Goal: Task Accomplishment & Management: Manage account settings

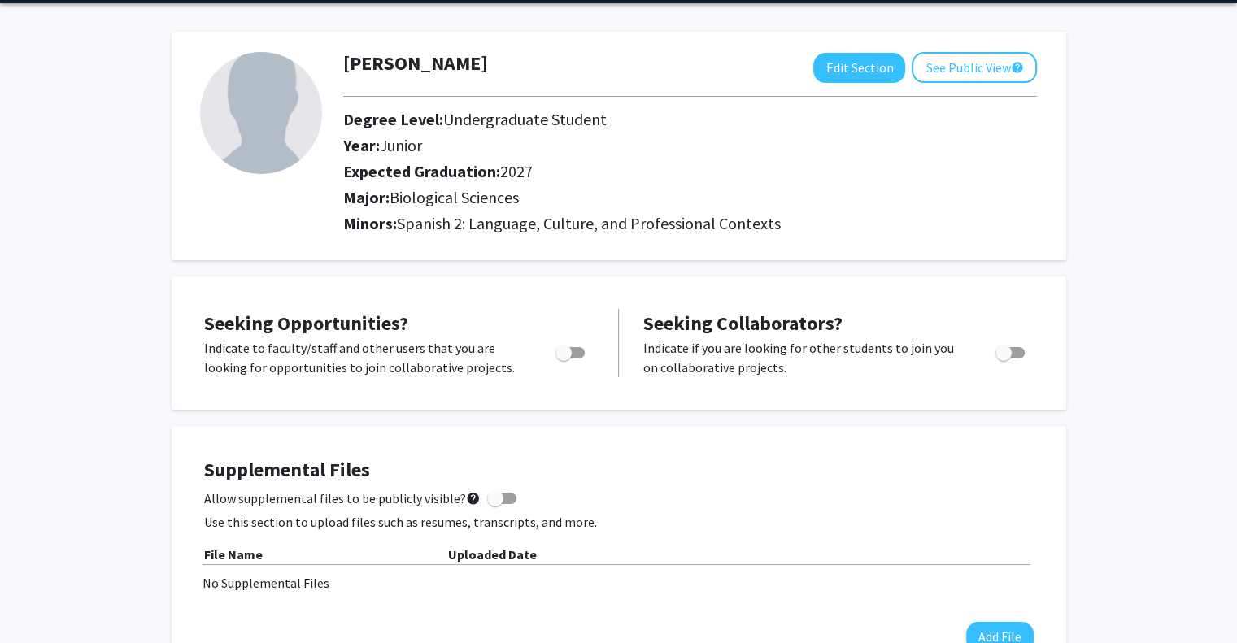
scroll to position [55, 0]
click at [582, 350] on span "Toggle" at bounding box center [569, 352] width 29 height 11
click at [564, 359] on input "Are you actively seeking opportunities?" at bounding box center [563, 359] width 1 height 1
checkbox input "false"
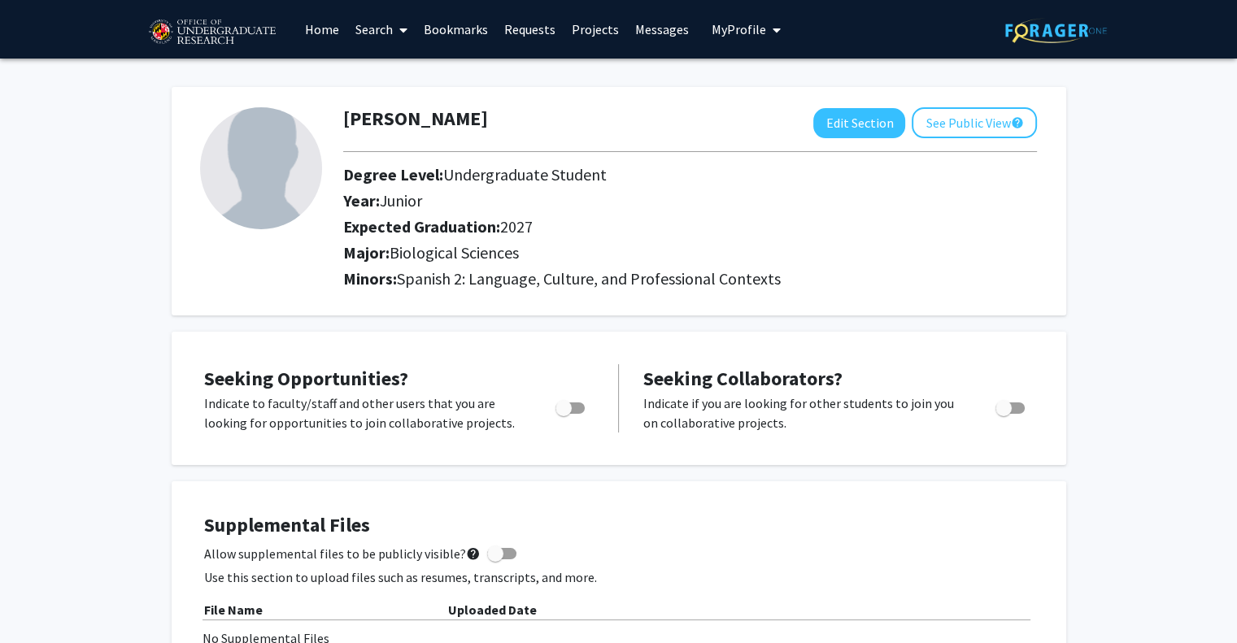
click at [1015, 407] on span "Toggle" at bounding box center [1009, 408] width 29 height 11
click at [1003, 414] on input "Would you like to receive other student requests to work with you?" at bounding box center [1003, 414] width 1 height 1
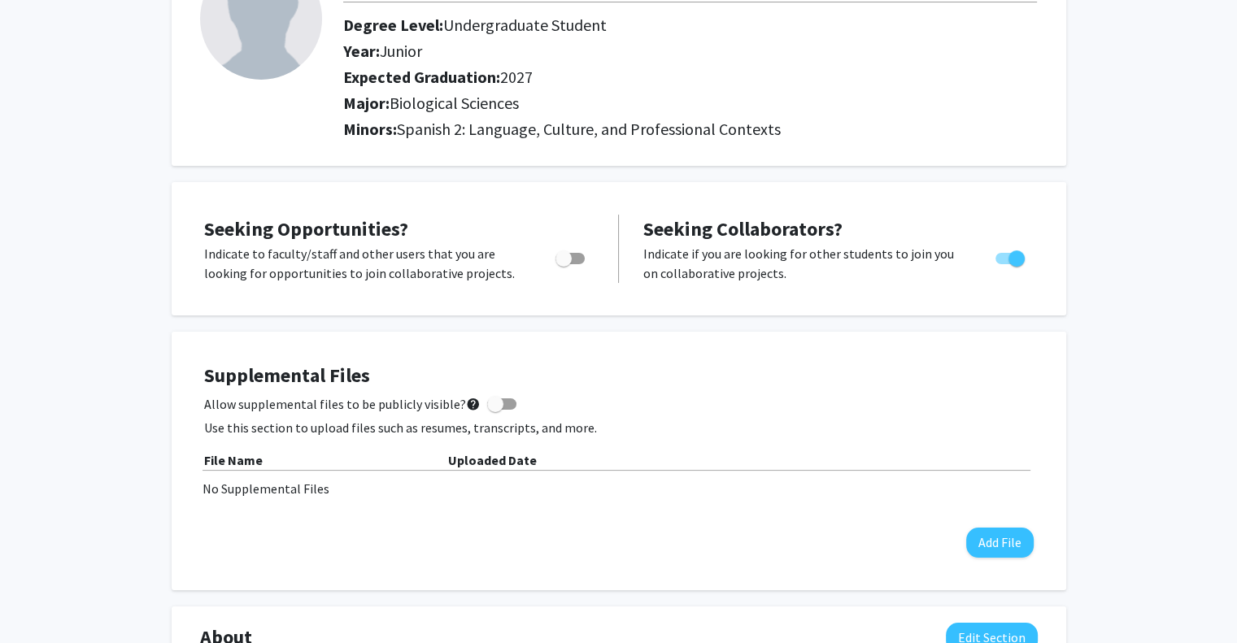
scroll to position [140, 0]
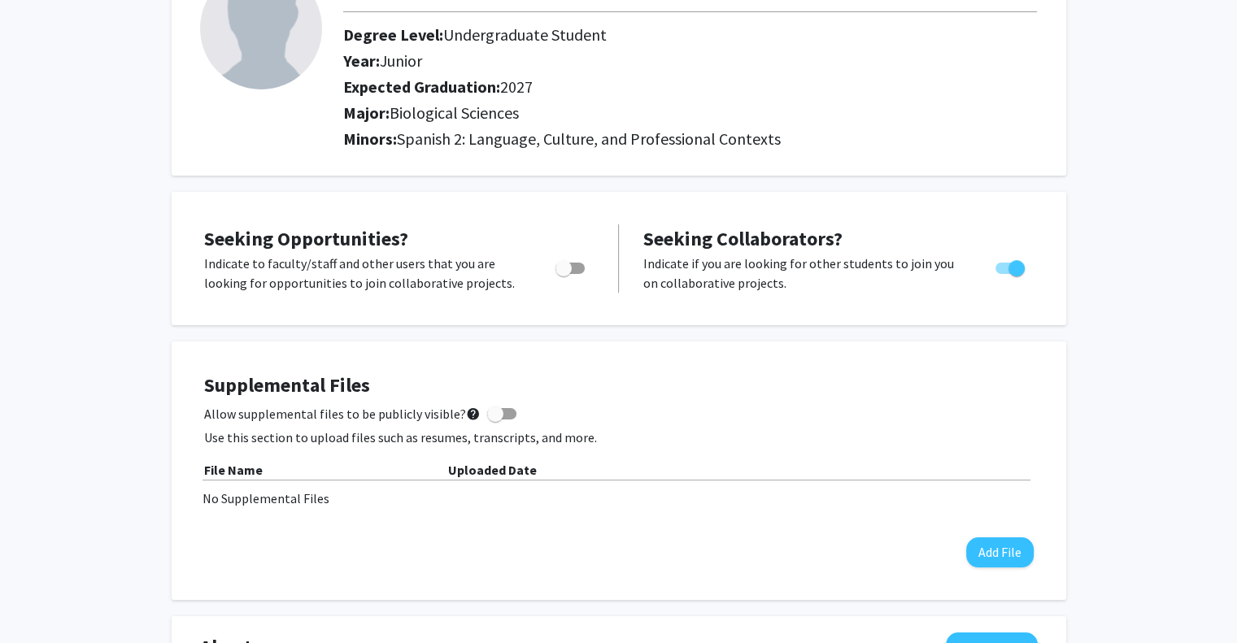
click at [1005, 266] on span "Toggle" at bounding box center [1009, 268] width 29 height 11
click at [1003, 274] on input "Would you like to receive other student requests to work with you?" at bounding box center [1003, 274] width 1 height 1
checkbox input "false"
click at [565, 266] on span "Toggle" at bounding box center [563, 268] width 16 height 16
click at [564, 274] on input "Are you actively seeking opportunities?" at bounding box center [563, 274] width 1 height 1
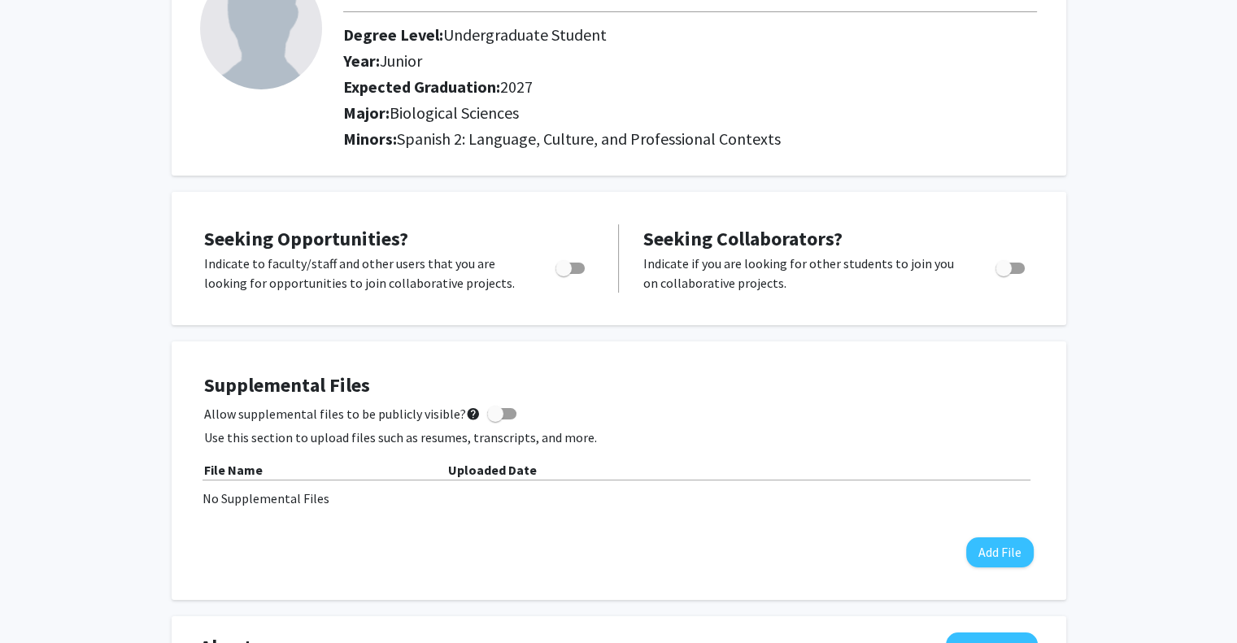
checkbox input "true"
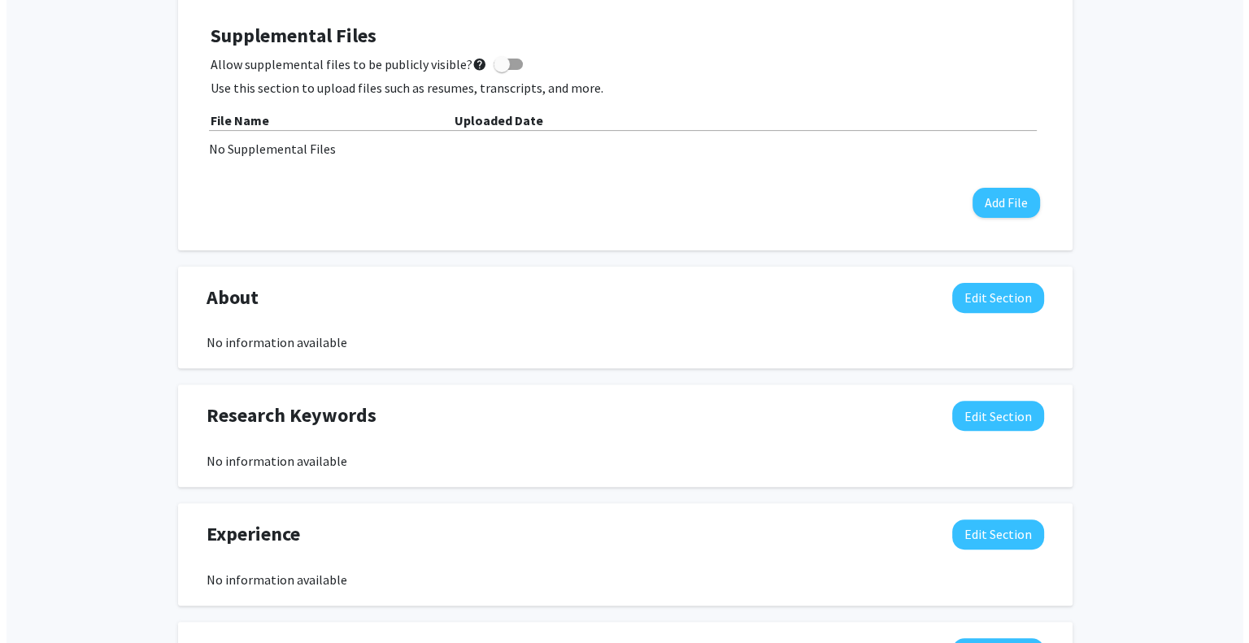
scroll to position [461, 0]
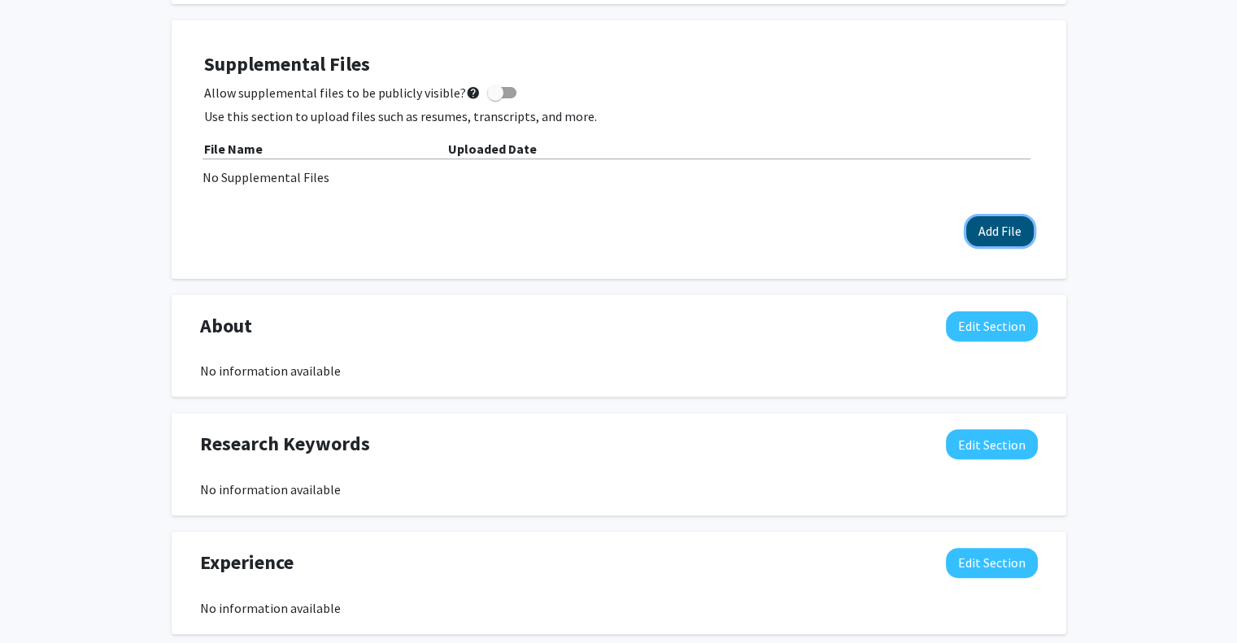
click at [979, 239] on button "Add File" at bounding box center [999, 231] width 67 height 30
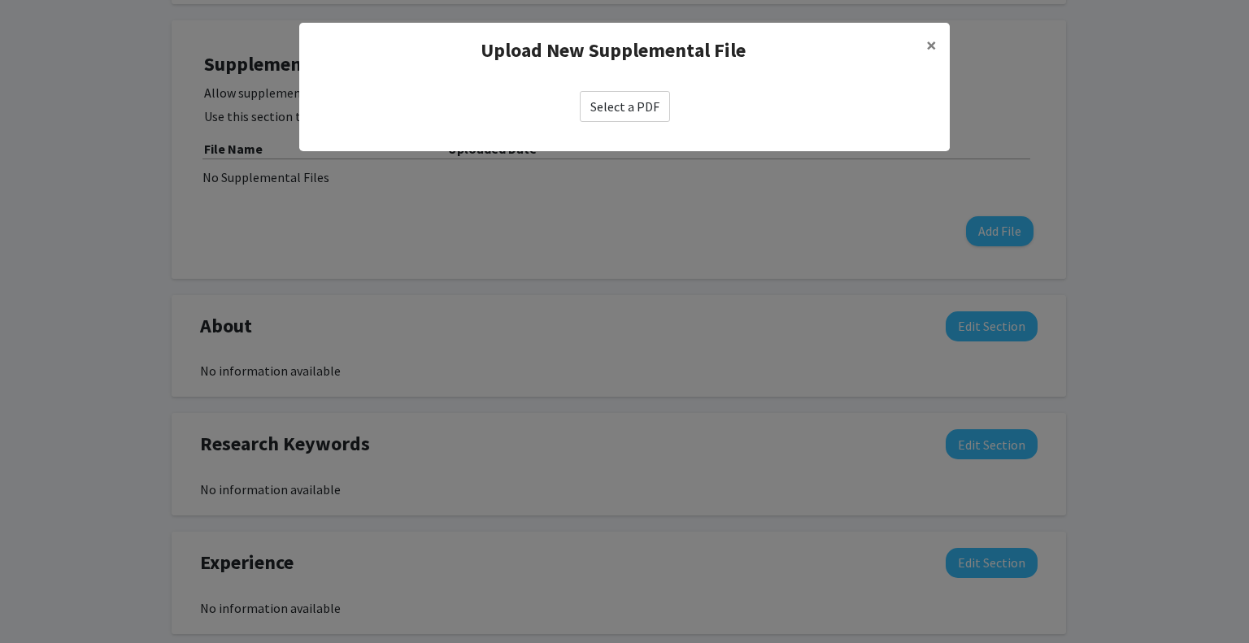
click at [631, 116] on label "Select a PDF" at bounding box center [625, 106] width 90 height 31
click at [0, 0] on input "Select a PDF" at bounding box center [0, 0] width 0 height 0
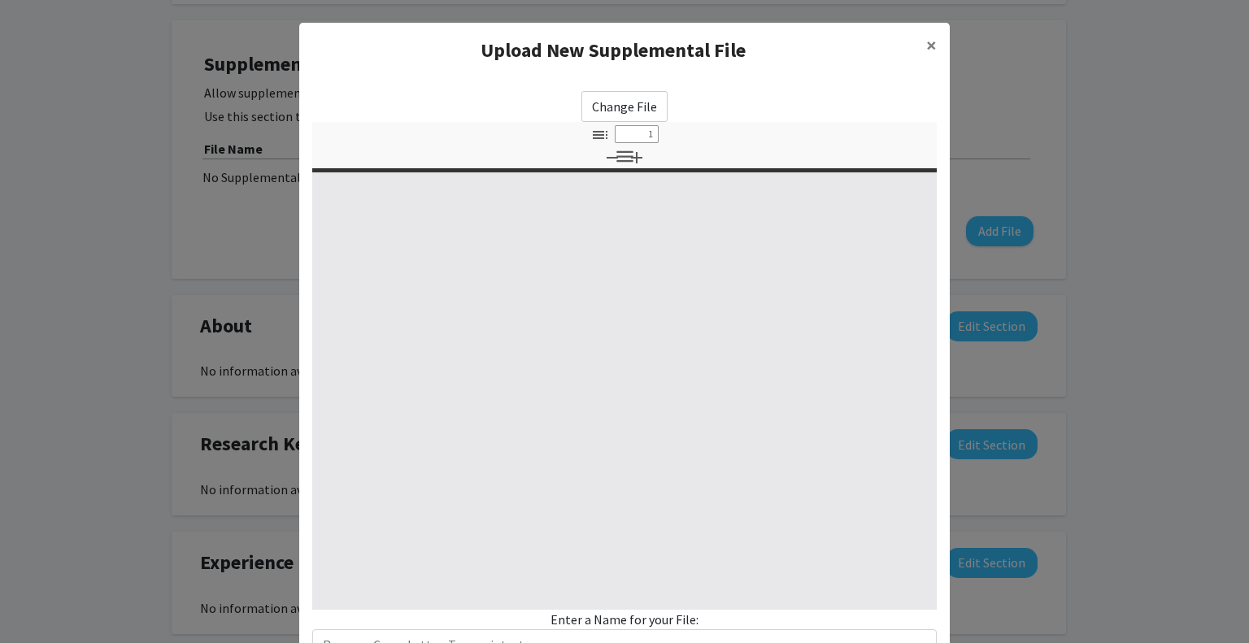
select select "custom"
type input "0"
select select "custom"
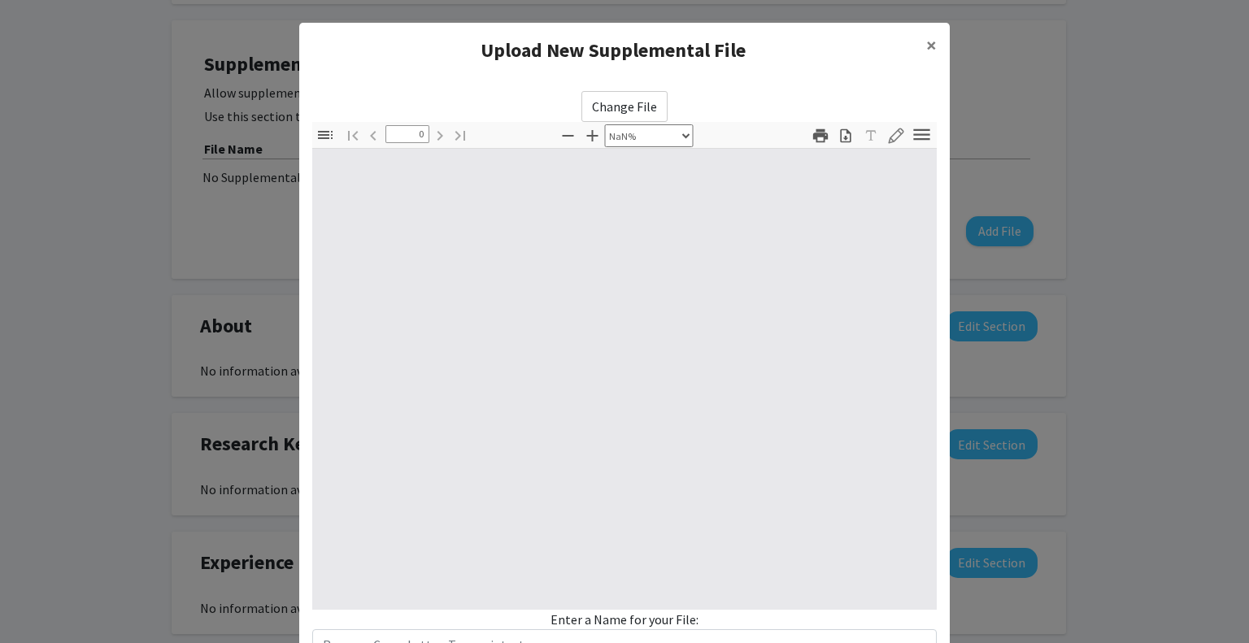
type input "1"
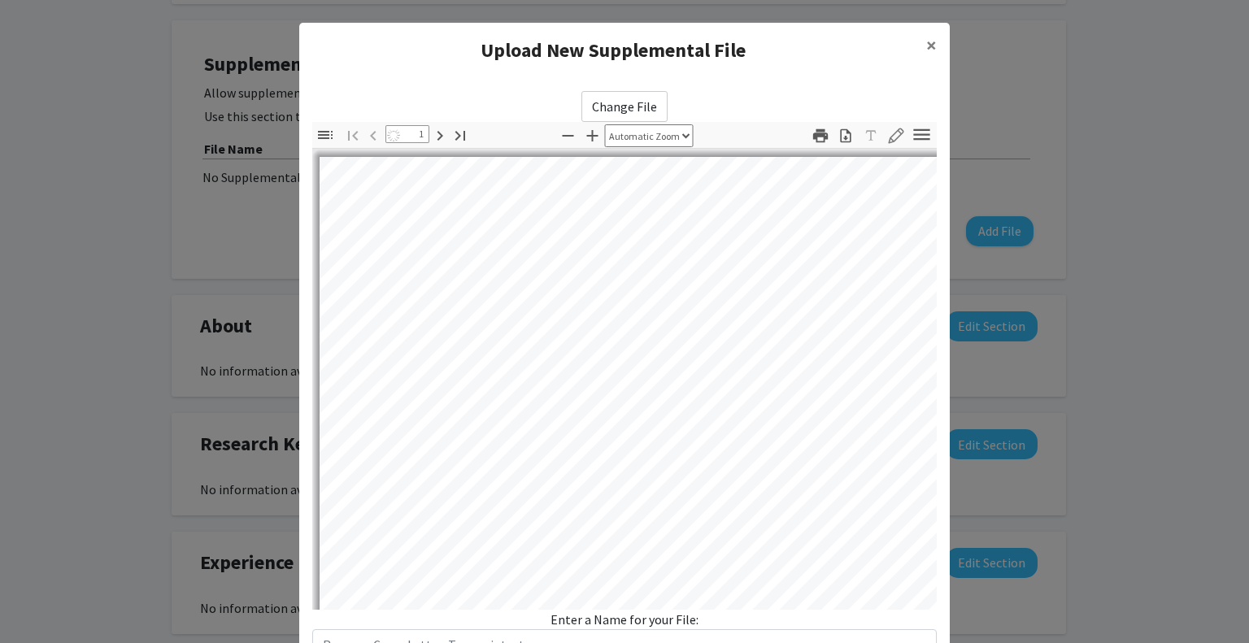
select select "auto"
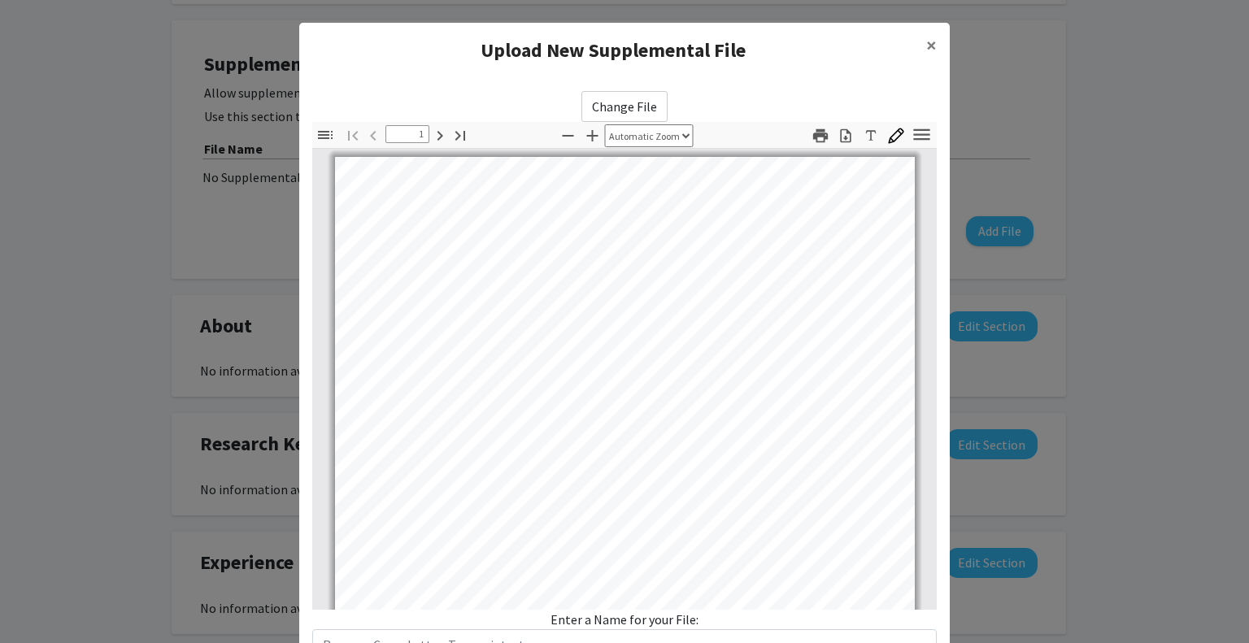
scroll to position [0, 0]
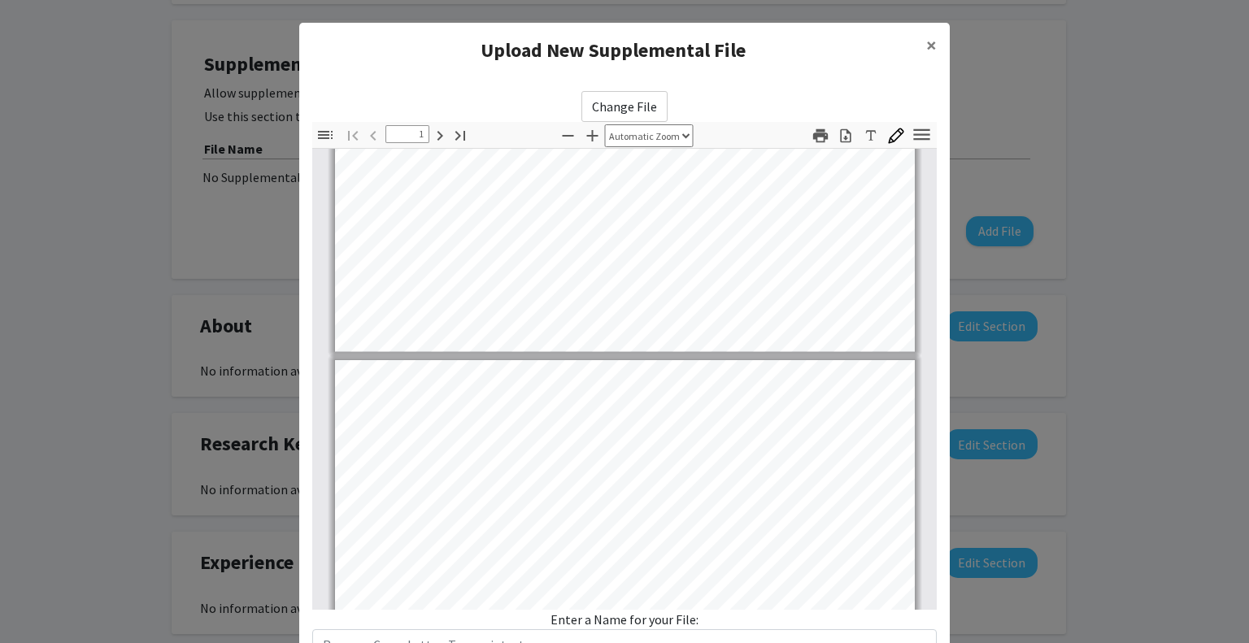
type input "2"
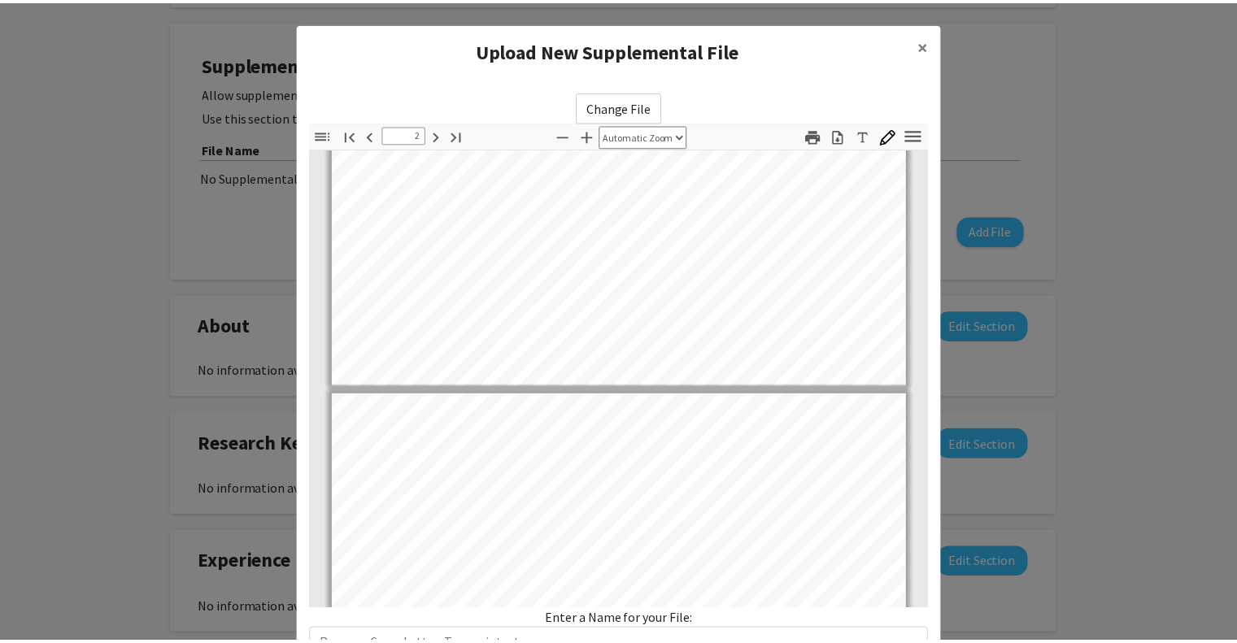
scroll to position [126, 0]
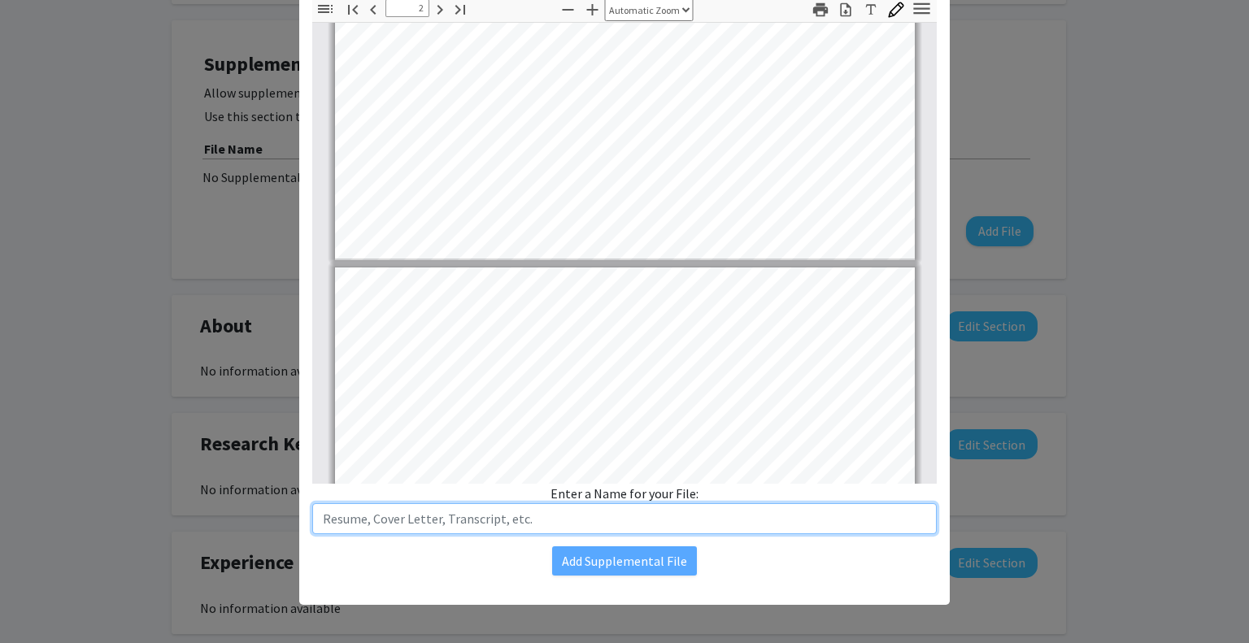
click at [461, 520] on input "text" at bounding box center [624, 518] width 625 height 31
type input "Resume"
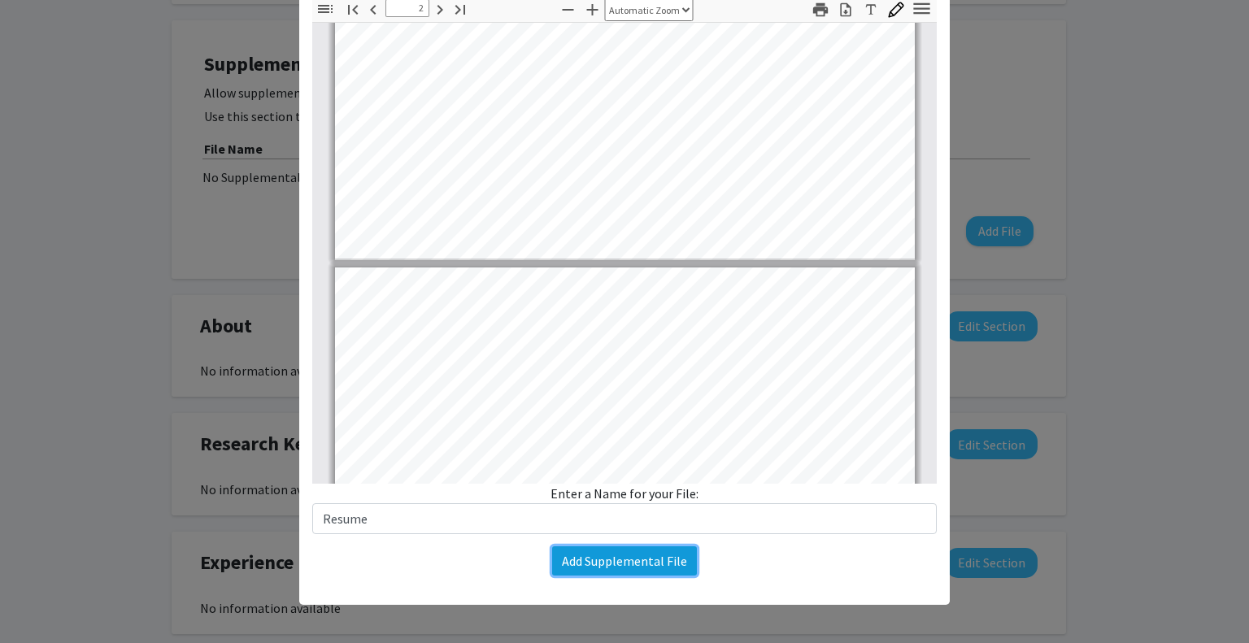
click at [567, 558] on button "Add Supplemental File" at bounding box center [624, 560] width 145 height 29
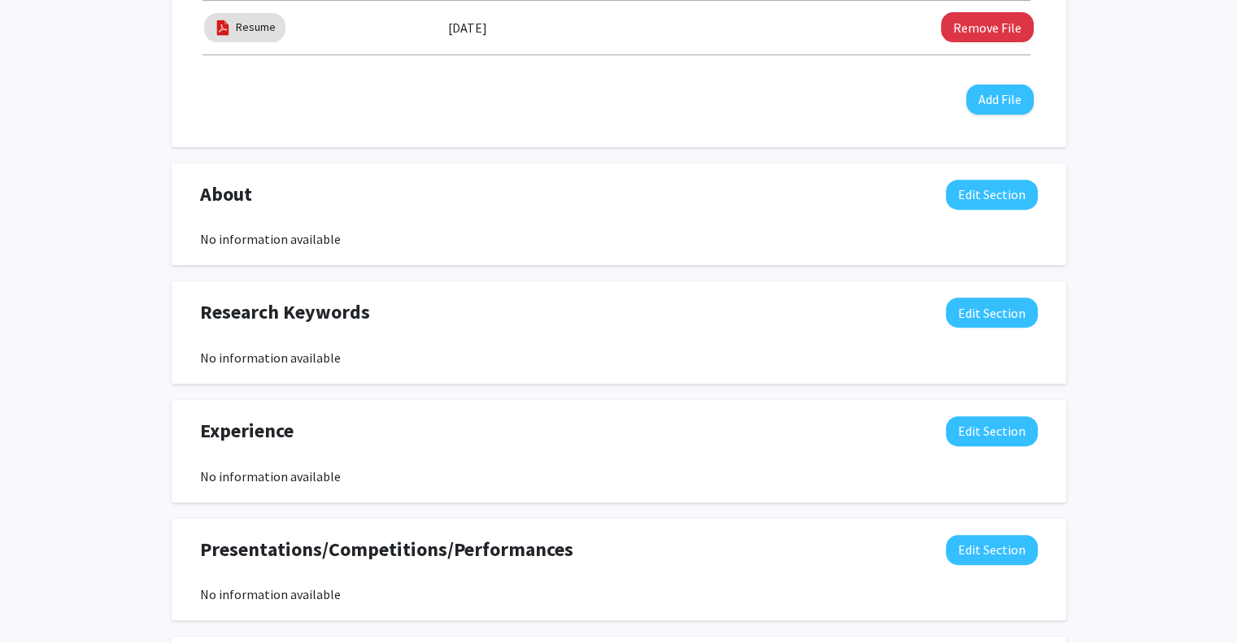
scroll to position [621, 0]
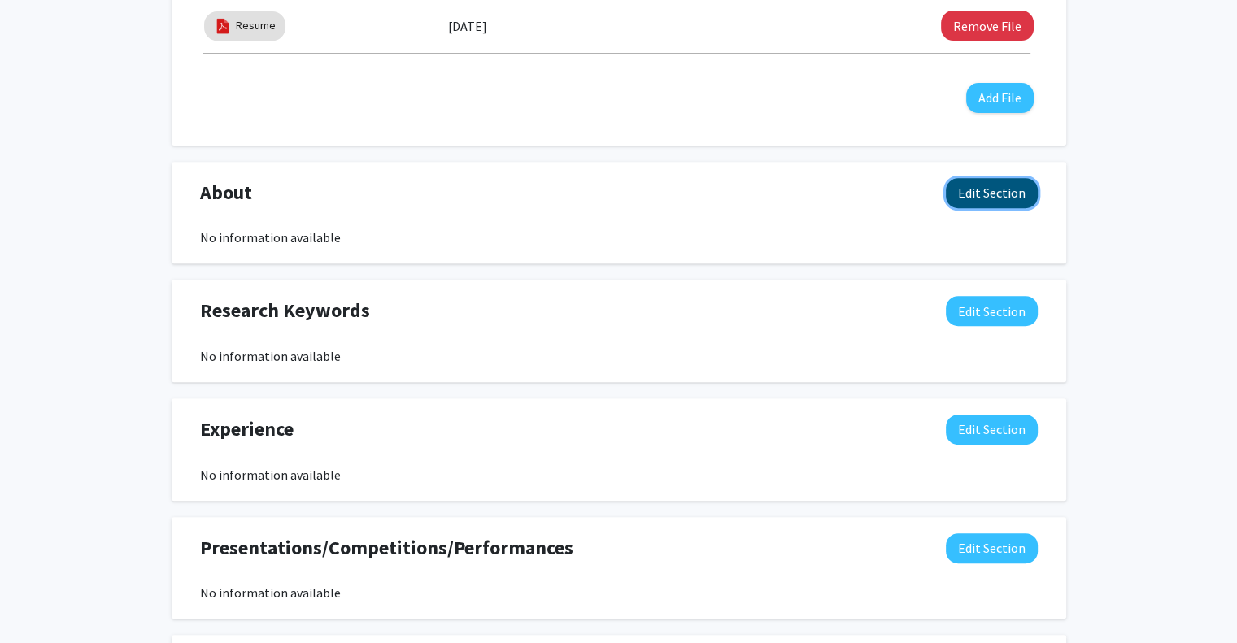
click at [1026, 191] on button "Edit Section" at bounding box center [992, 193] width 92 height 30
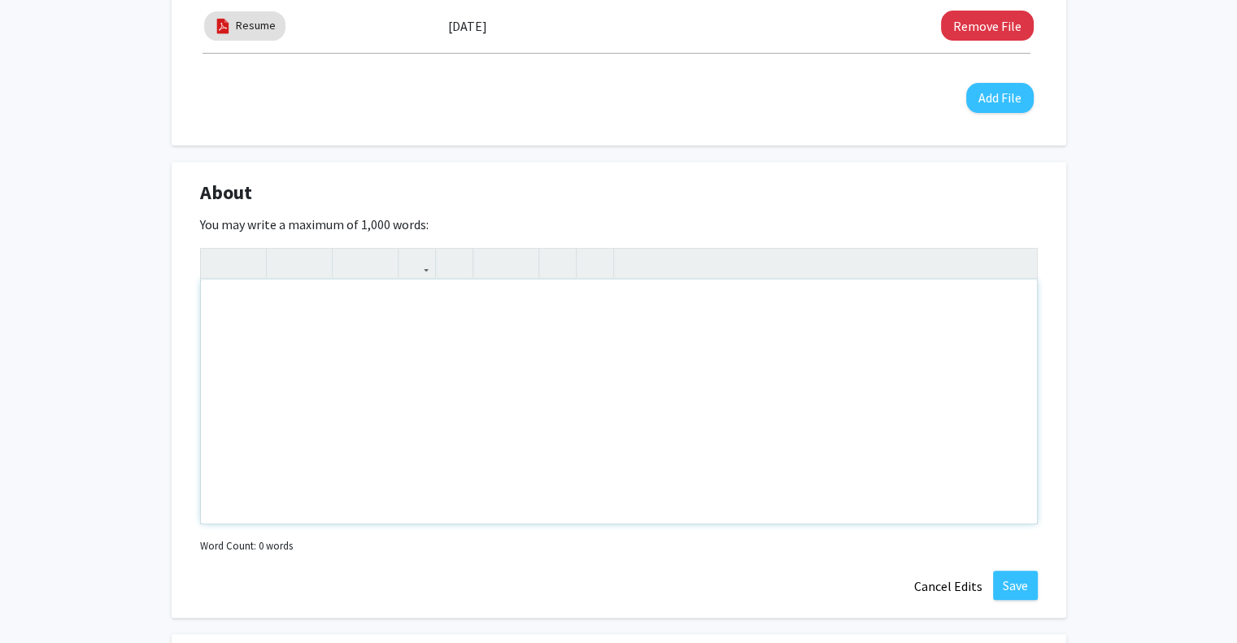
click at [429, 416] on div "Note to users with screen readers: Please deactivate our accessibility plugin f…" at bounding box center [619, 402] width 836 height 244
paste div "Note to users with screen readers: Please deactivate our accessibility plugin f…"
type textarea "<p>Deb is a junior majoring in cellular biology and molecular genetics and is i…"
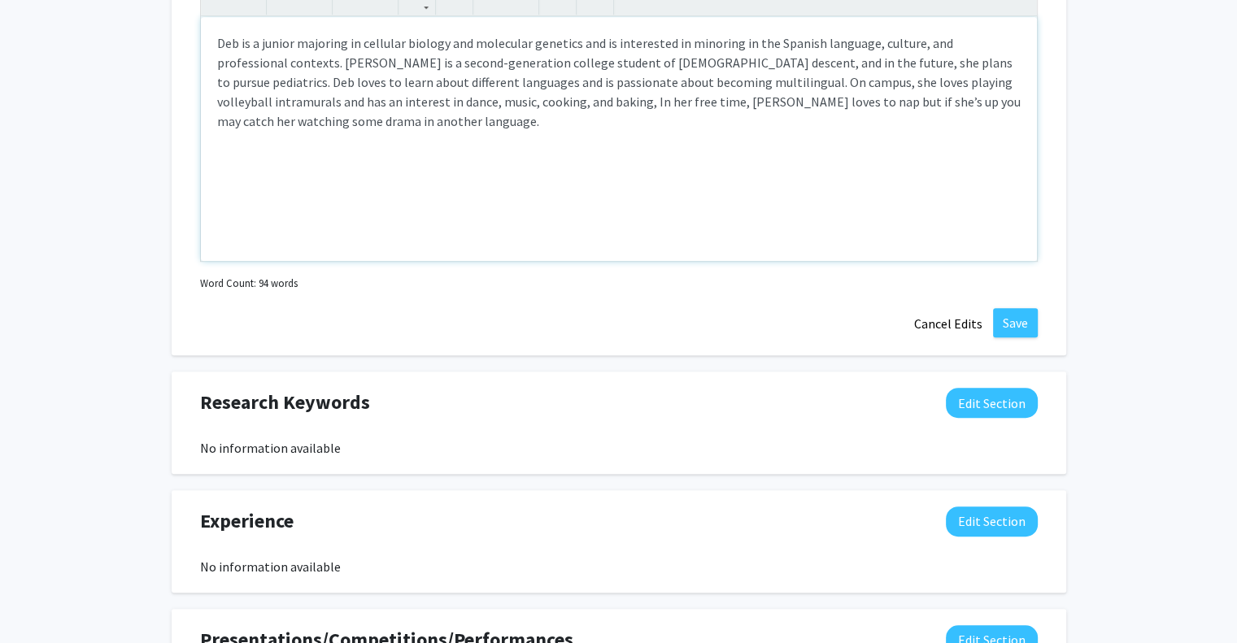
scroll to position [888, 0]
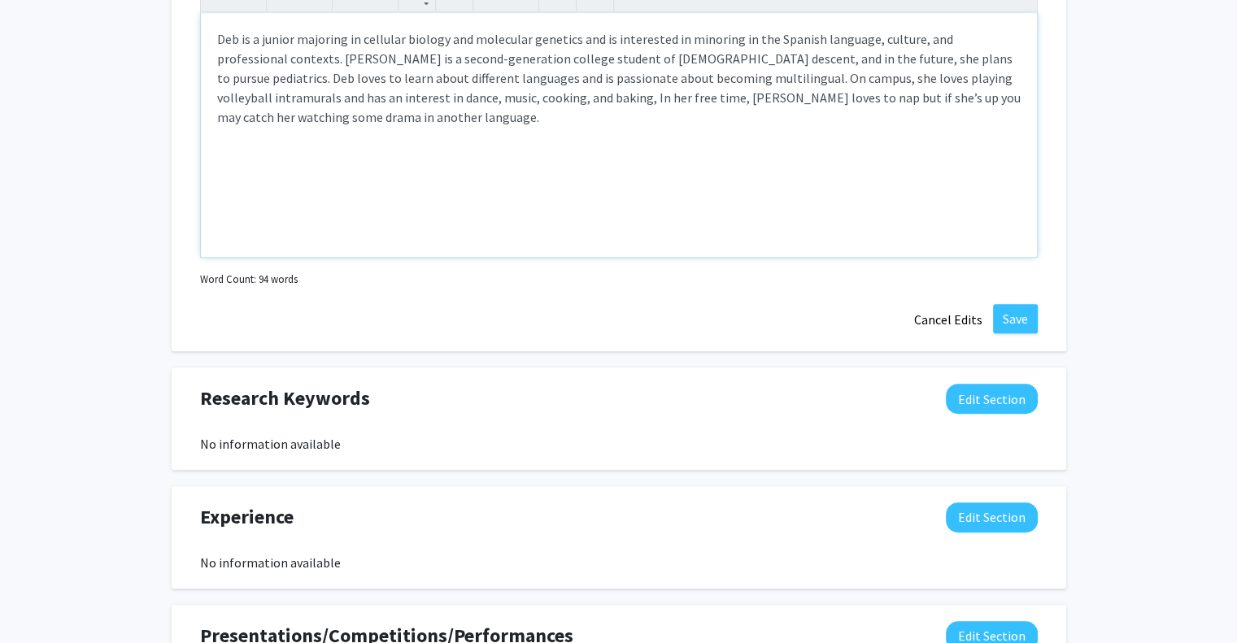
click at [320, 98] on p "Deb is a junior majoring in cellular biology and molecular genetics and is inte…" at bounding box center [618, 78] width 803 height 98
click at [215, 100] on div "Deb is a junior majoring in cellular biology and molecular genetics and is inte…" at bounding box center [619, 135] width 836 height 244
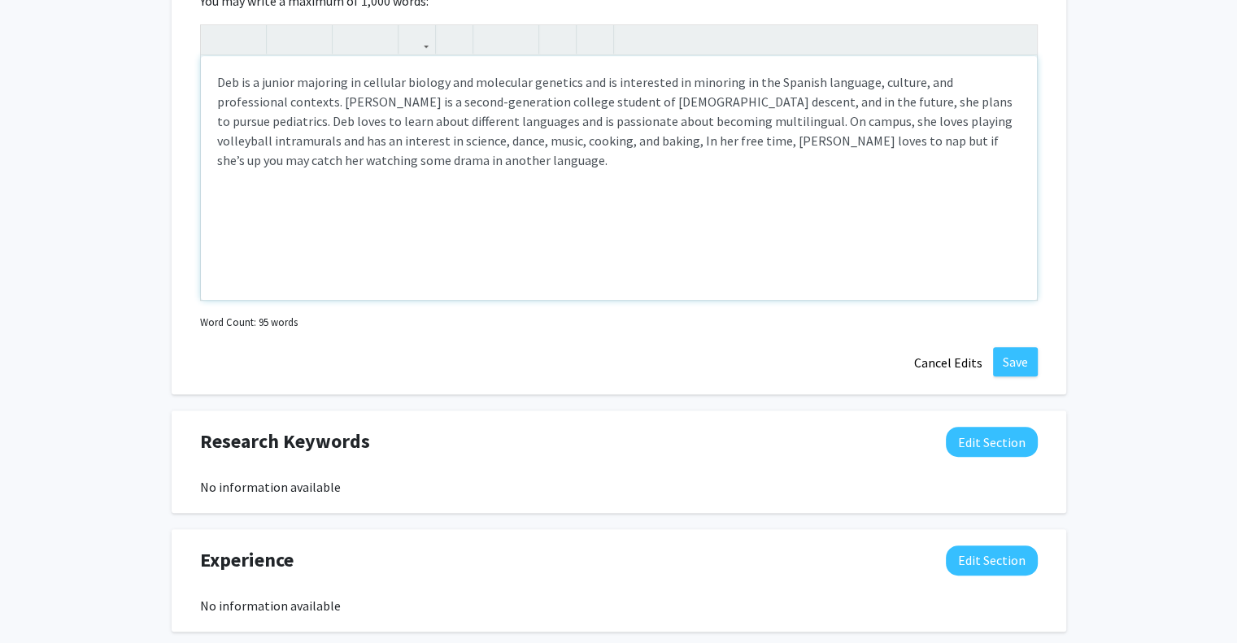
scroll to position [828, 0]
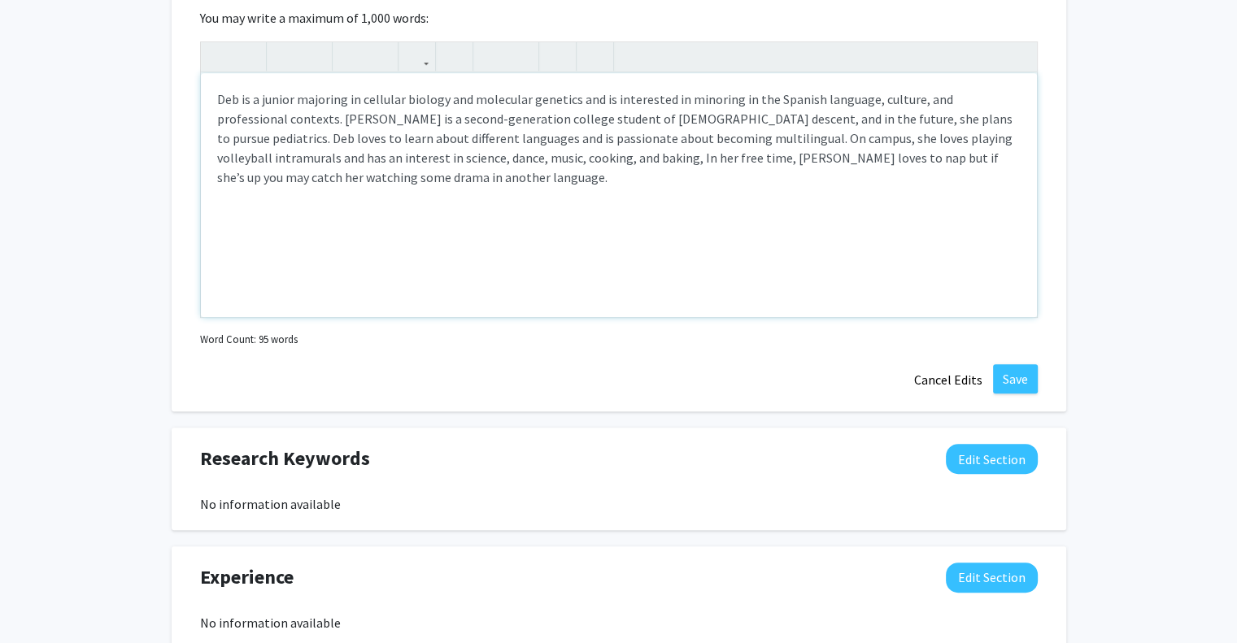
click at [340, 159] on p "Deb is a junior majoring in cellular biology and molecular genetics and is inte…" at bounding box center [618, 138] width 803 height 98
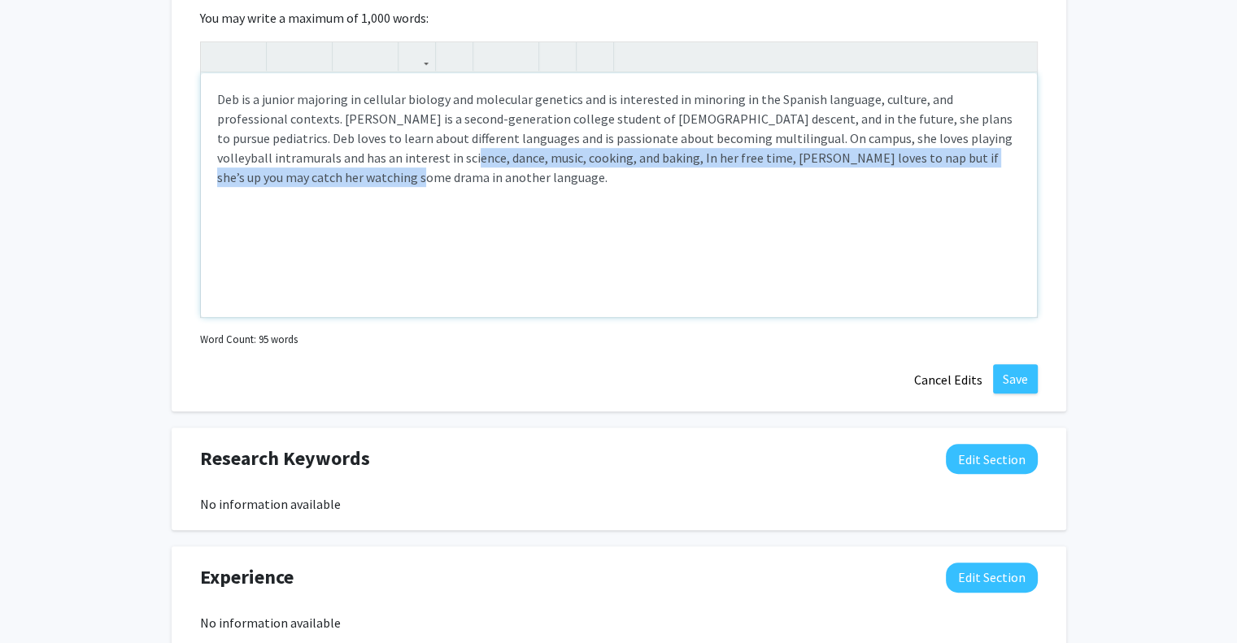
drag, startPoint x: 340, startPoint y: 159, endPoint x: 493, endPoint y: 181, distance: 154.4
click at [493, 181] on p "Deb is a junior majoring in cellular biology and molecular genetics and is inte…" at bounding box center [618, 138] width 803 height 98
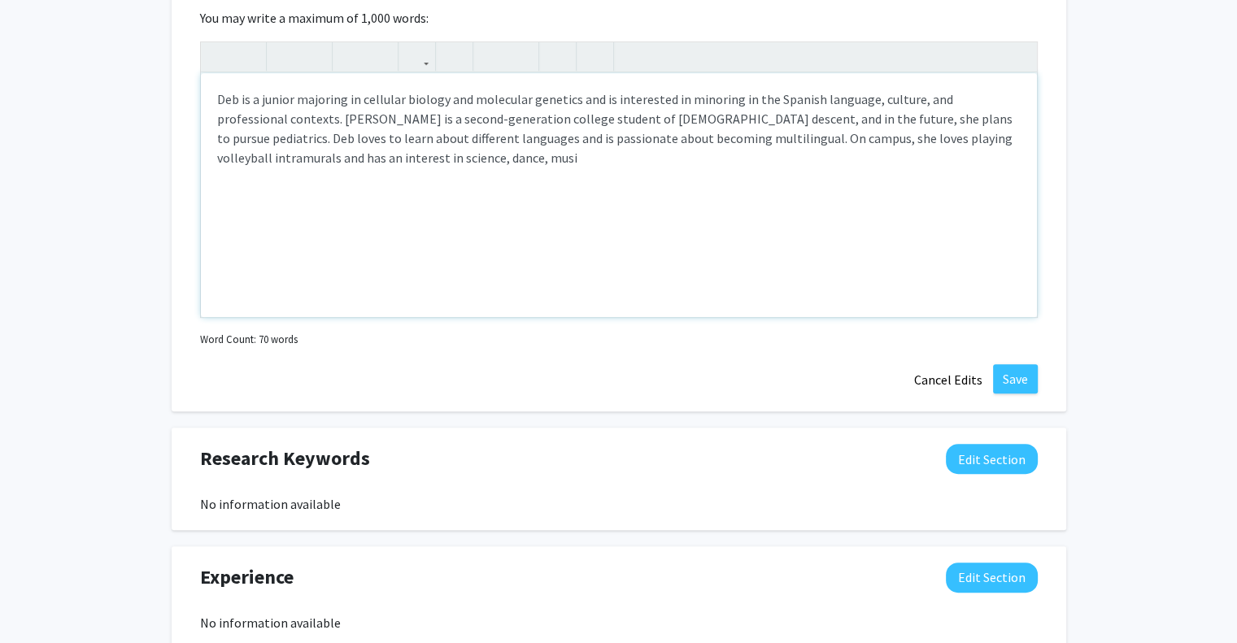
click at [748, 141] on p "Deb is a junior majoring in cellular biology and molecular genetics and is inte…" at bounding box center [618, 128] width 803 height 78
click at [301, 165] on p "Deb is a junior majoring in cellular biology and molecular genetics and is inte…" at bounding box center [618, 128] width 803 height 78
click at [374, 161] on p "Deb is a junior majoring in cellular biology and molecular genetics and is inte…" at bounding box center [618, 128] width 803 height 78
type textarea "<p>Deb is a junior majoring in cellular biology and molecular genetics and is i…"
click at [599, 248] on div "Deb is a junior majoring in cellular biology and molecular genetics and is inte…" at bounding box center [619, 195] width 836 height 244
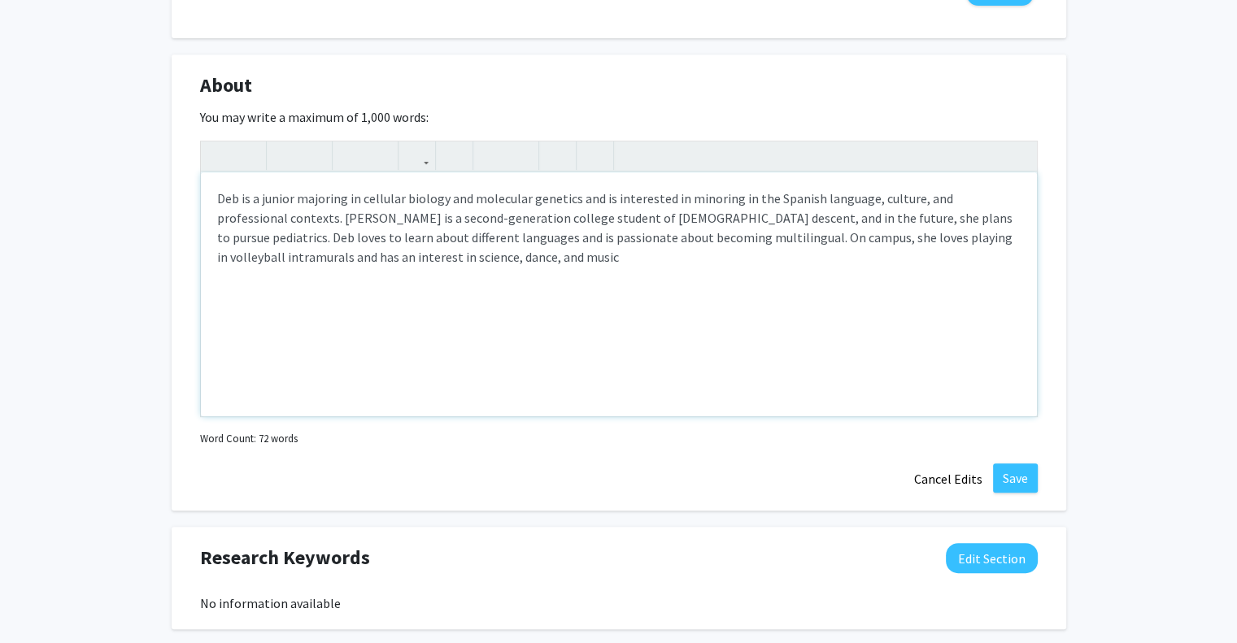
scroll to position [715, 0]
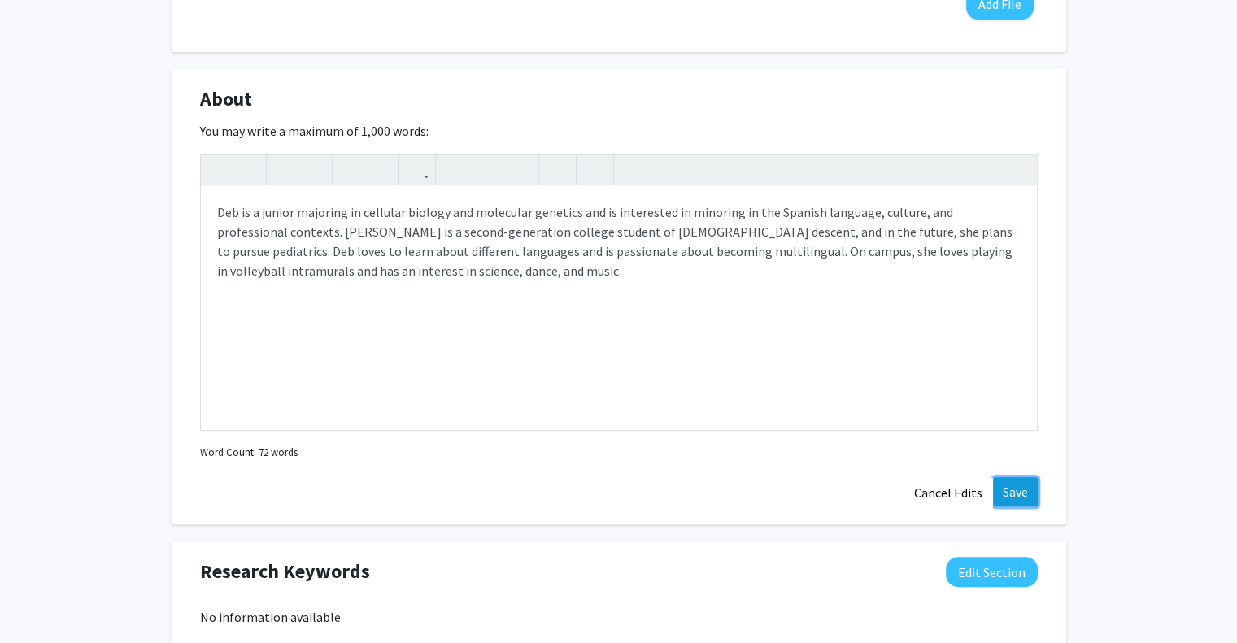
click at [1021, 490] on button "Save" at bounding box center [1015, 491] width 45 height 29
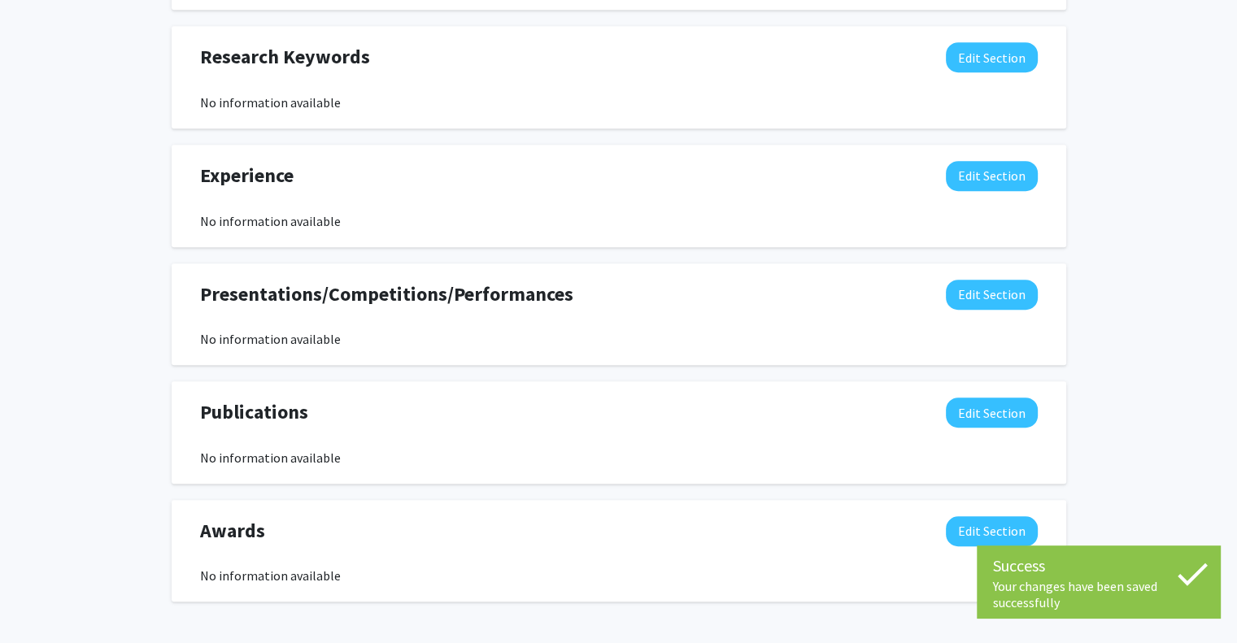
scroll to position [976, 0]
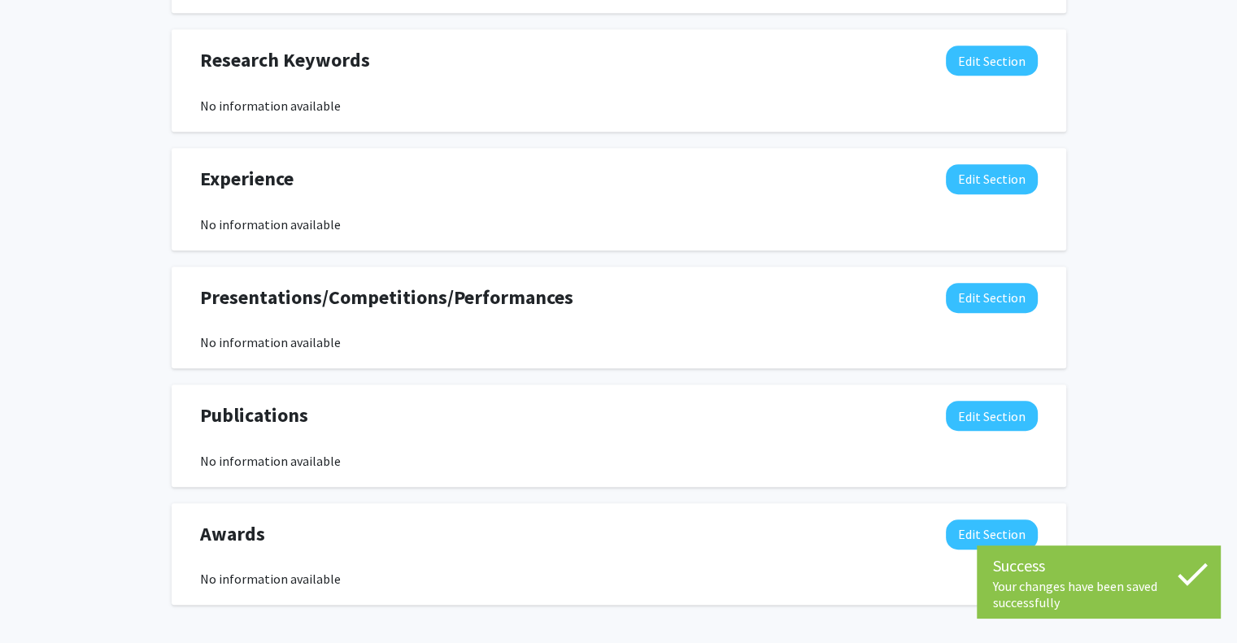
click at [995, 194] on div "Experience Edit Section" at bounding box center [619, 182] width 862 height 37
click at [999, 176] on button "Edit Section" at bounding box center [992, 179] width 92 height 30
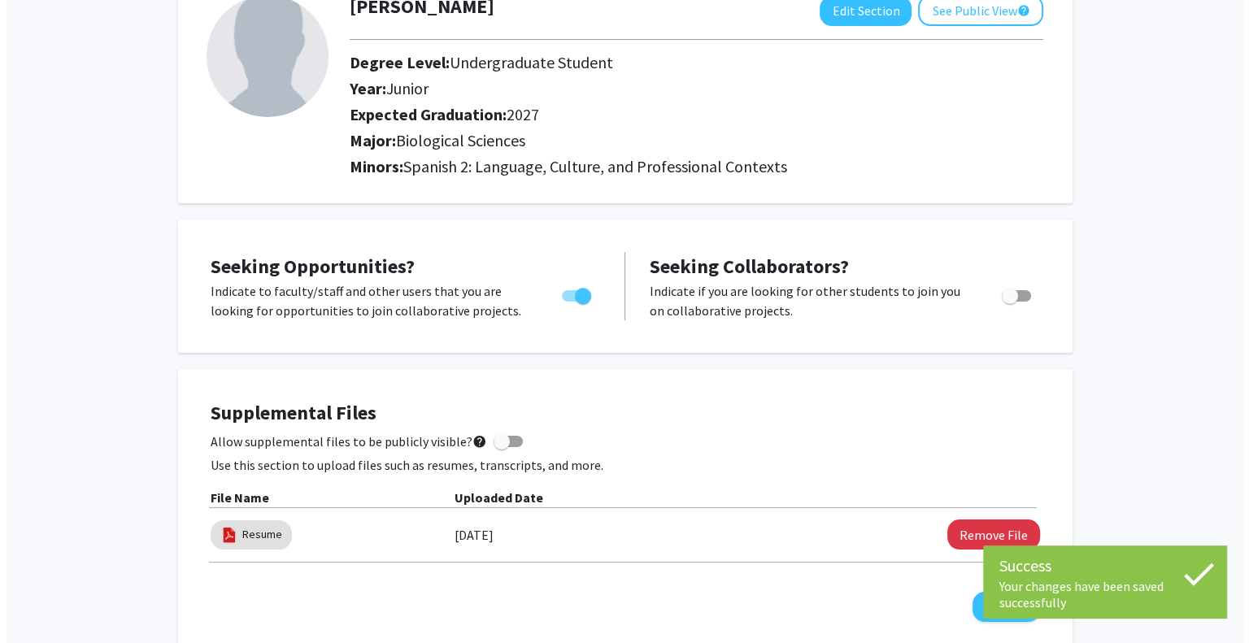
scroll to position [113, 0]
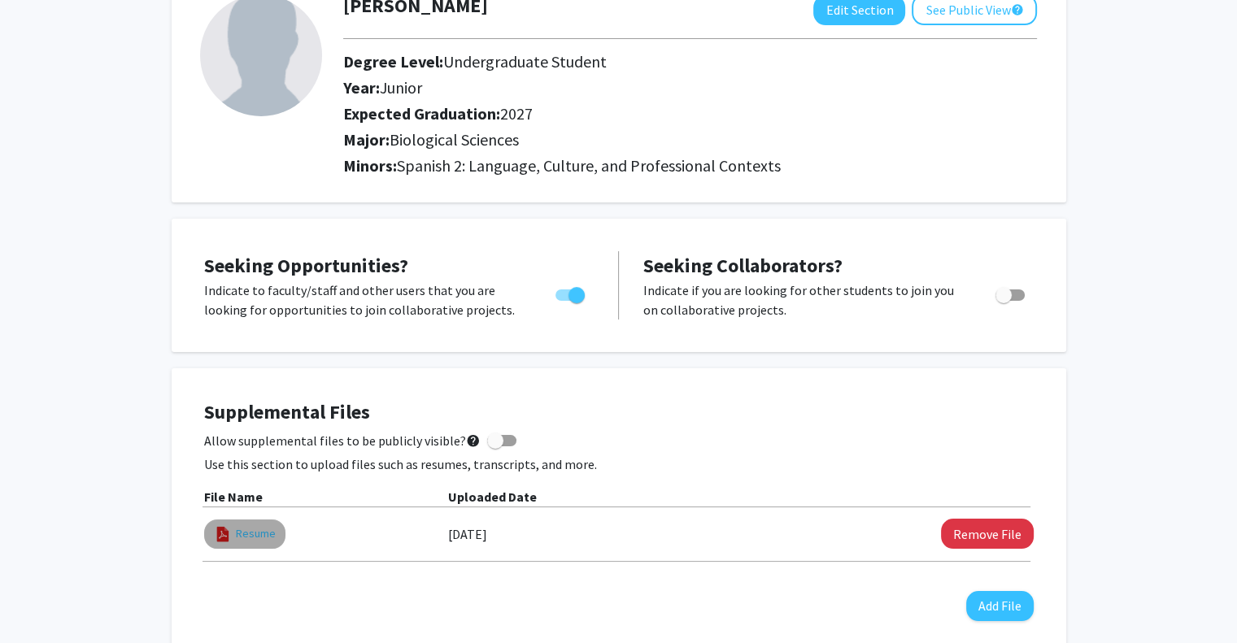
click at [255, 534] on link "Resume" at bounding box center [256, 533] width 40 height 17
select select "custom"
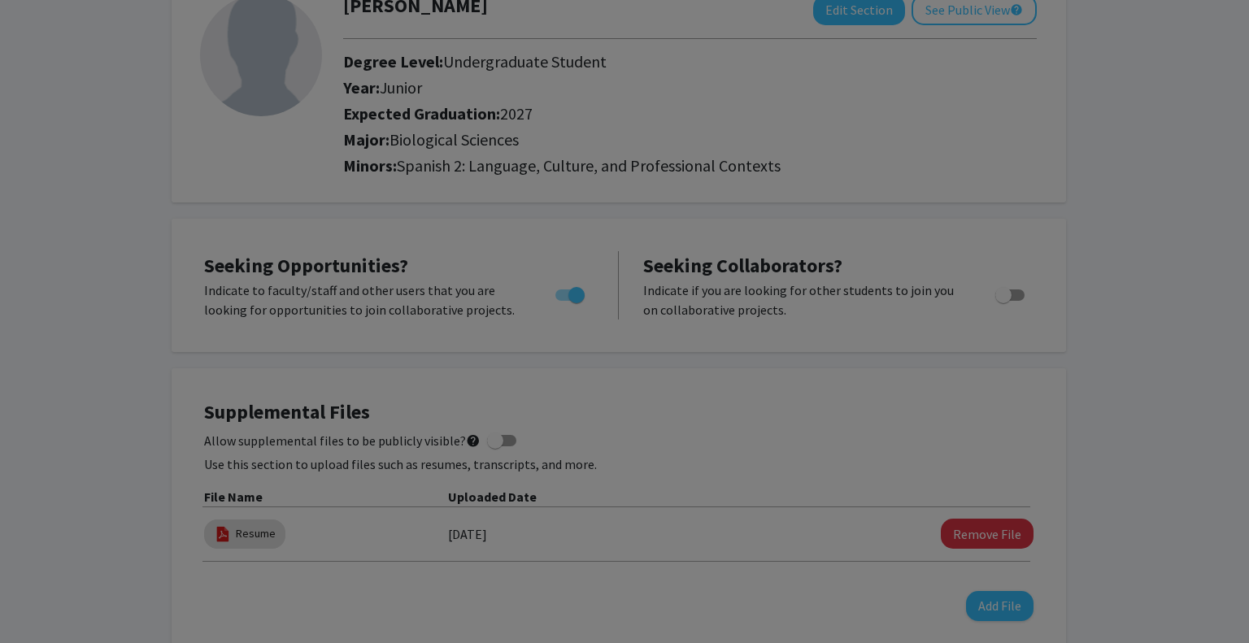
type input "0"
select select "custom"
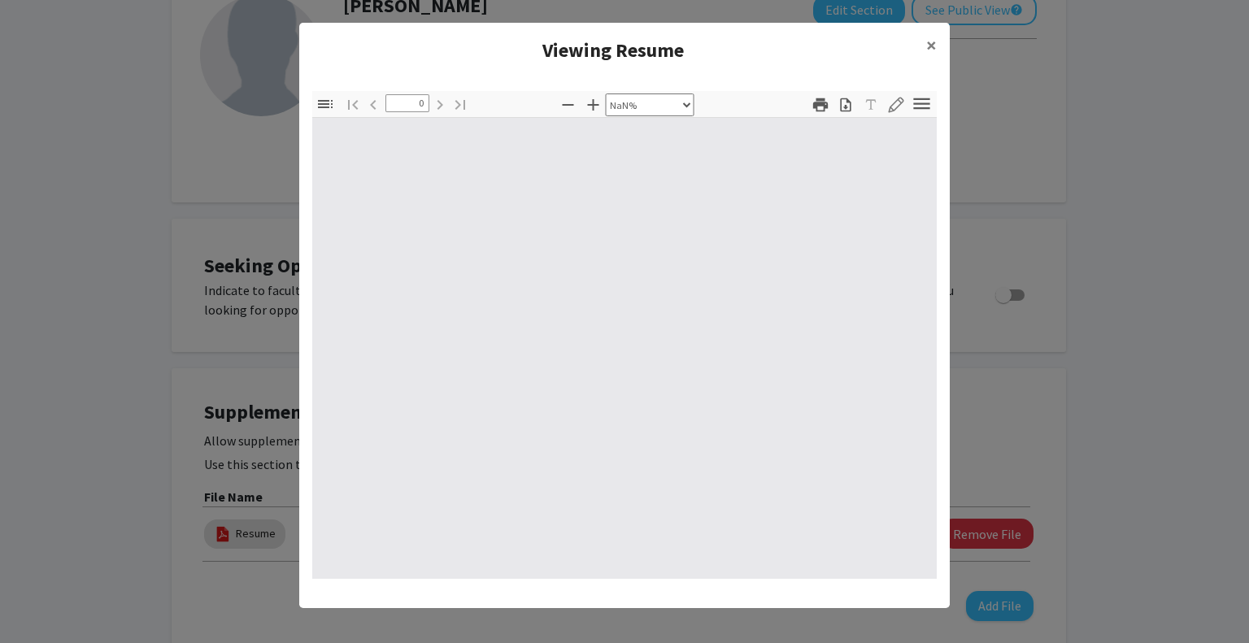
type input "1"
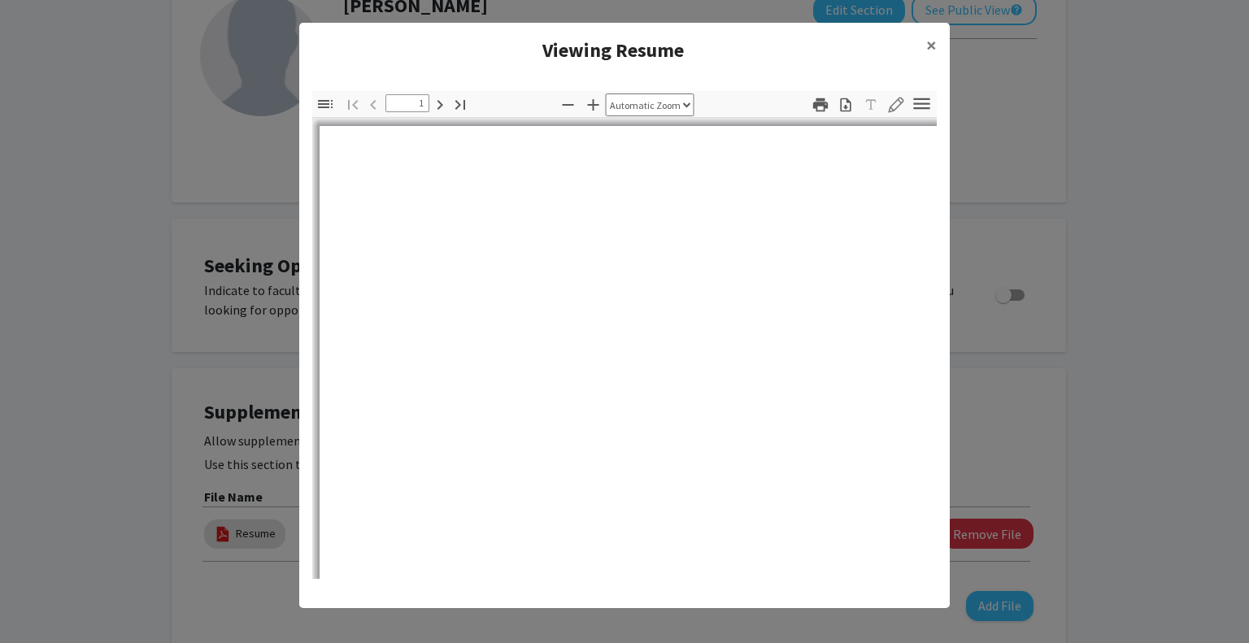
select select "auto"
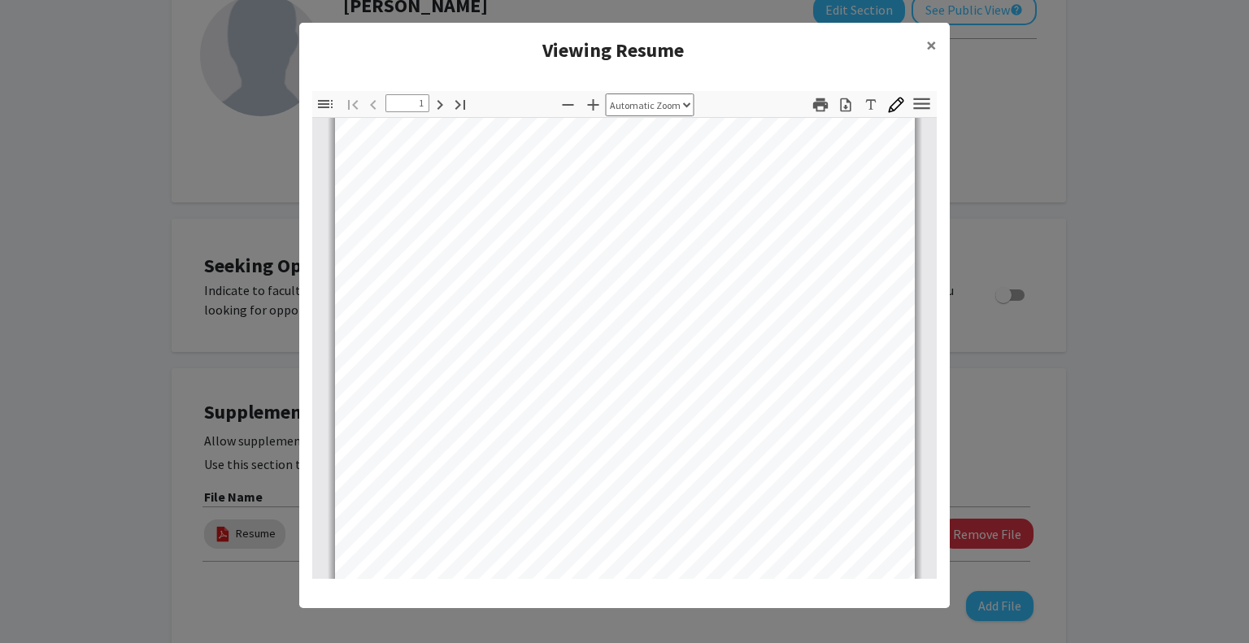
scroll to position [227, 0]
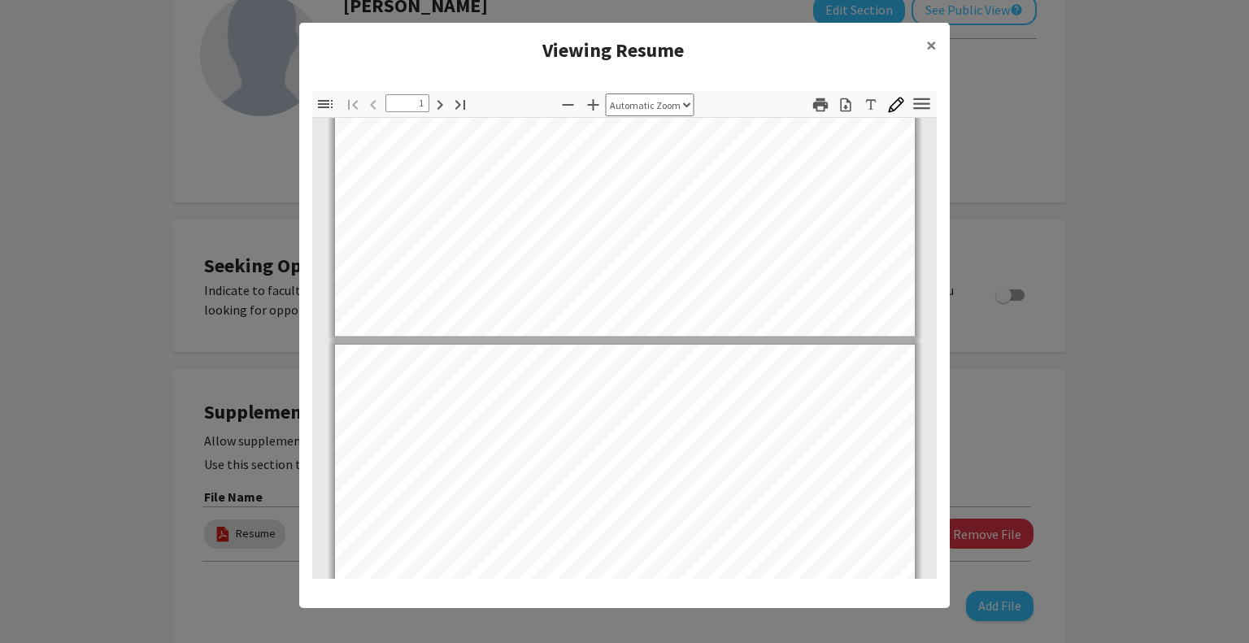
type input "2"
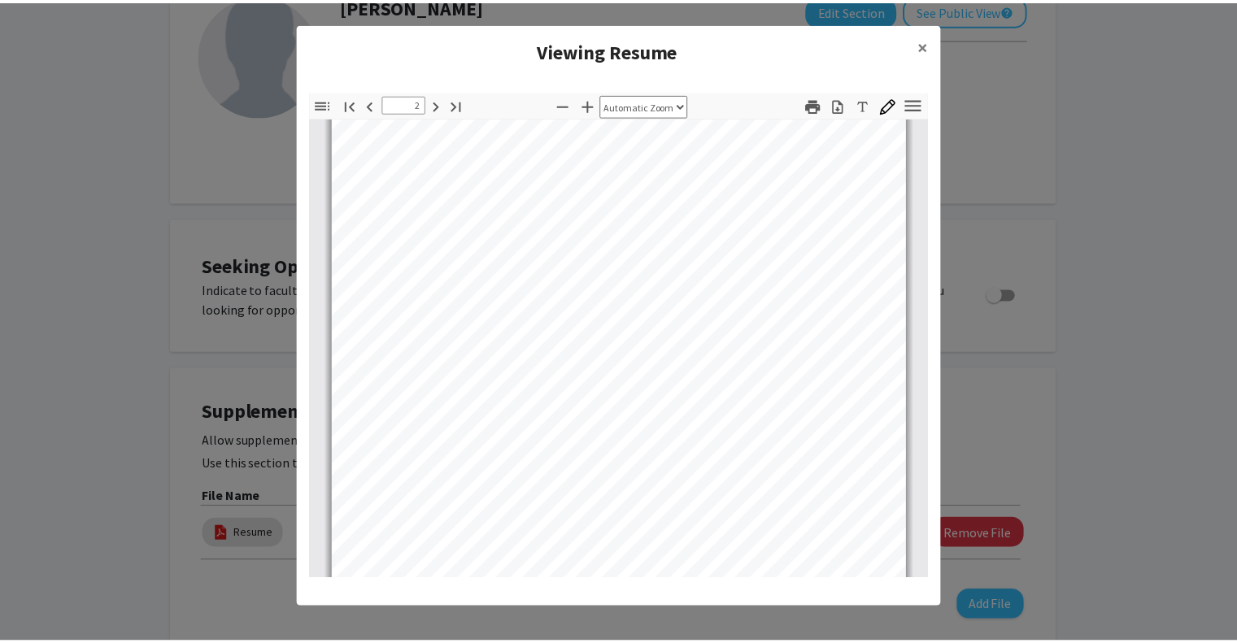
scroll to position [866, 0]
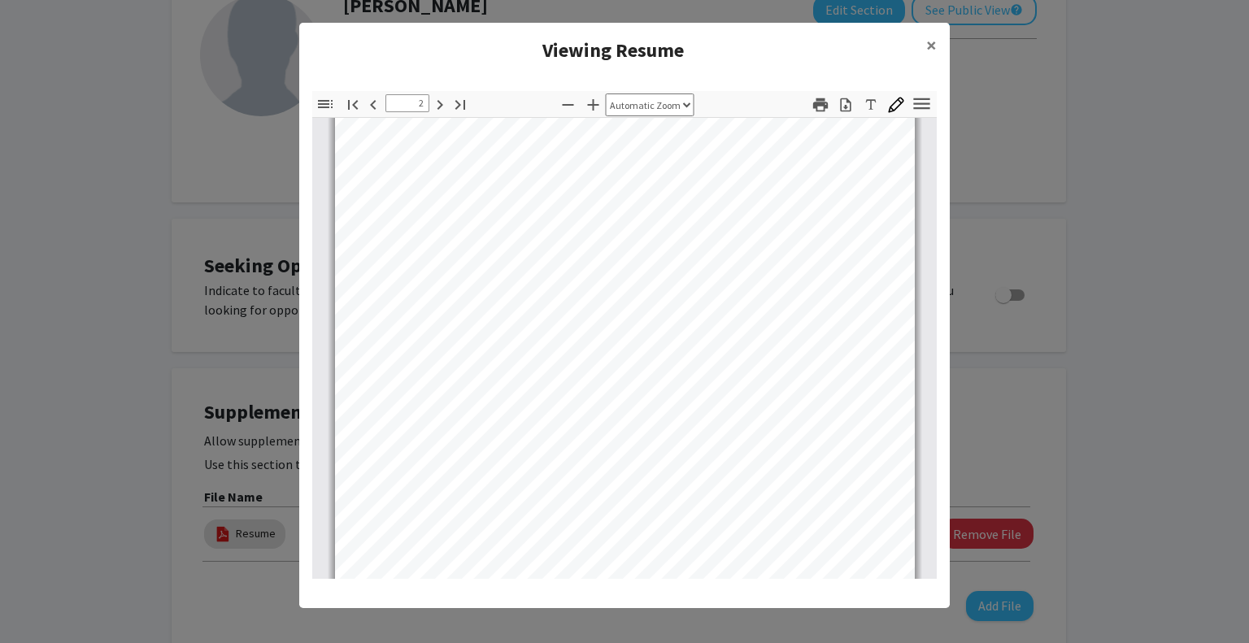
click at [1063, 198] on modal-container "Viewing Resume × Thumbnails Document Outline Attachments Layers Current Outline…" at bounding box center [624, 321] width 1249 height 643
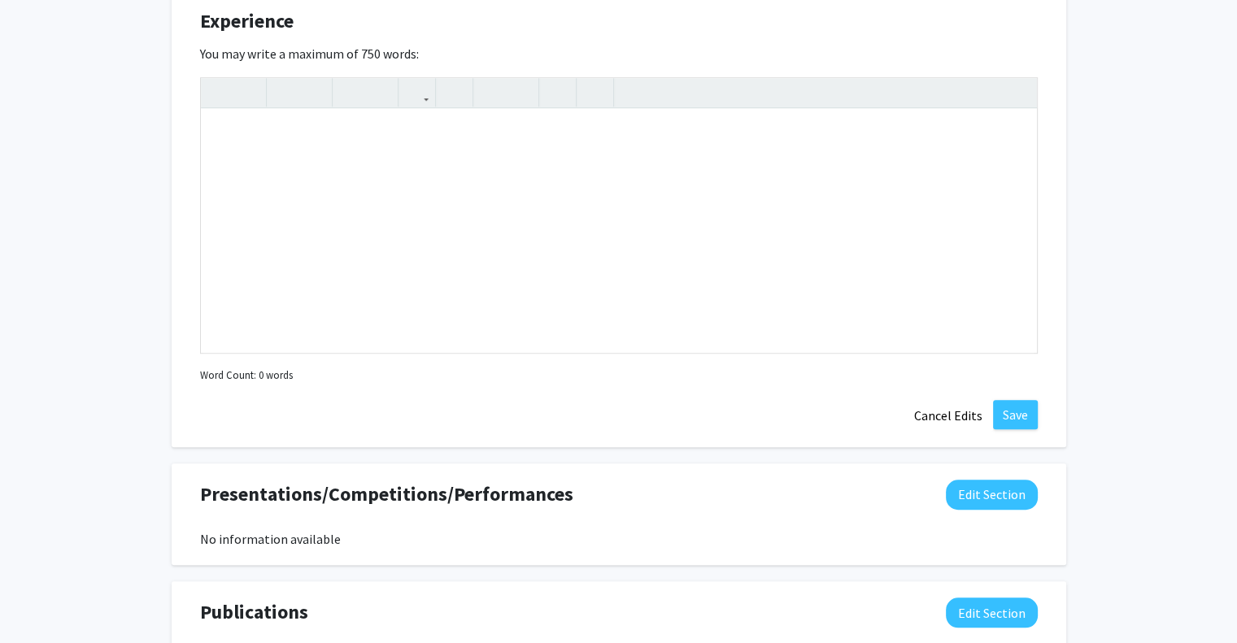
scroll to position [1141, 0]
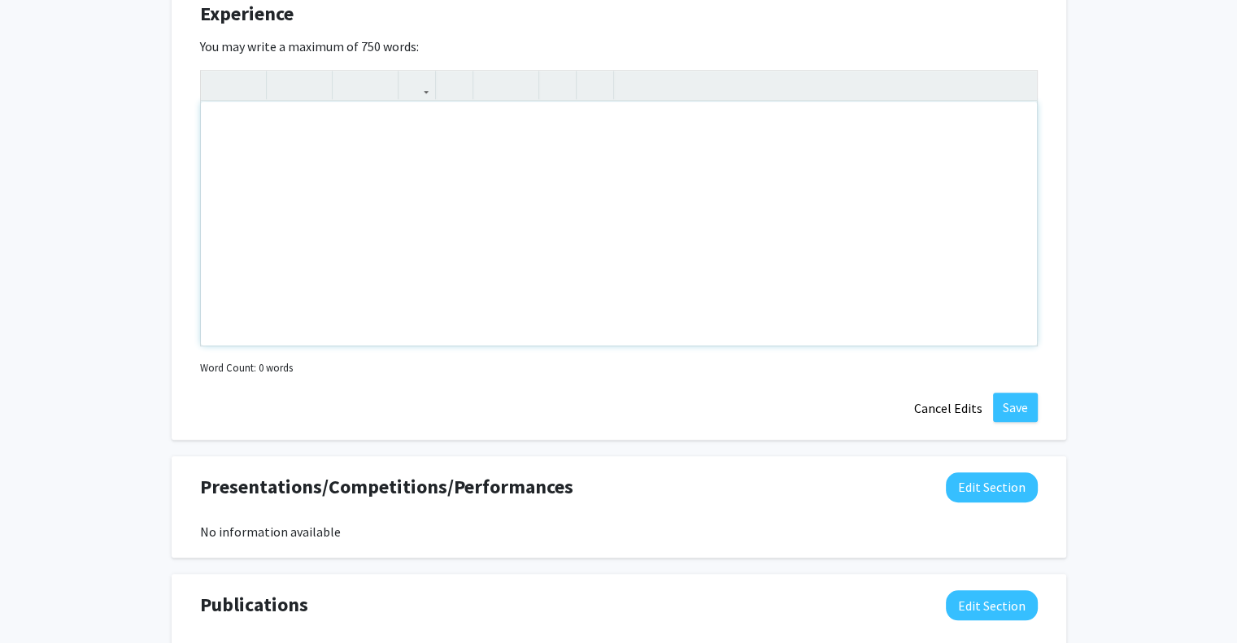
click at [424, 241] on div "Note to users with screen readers: Please deactivate our accessibility plugin f…" at bounding box center [619, 224] width 836 height 244
paste div "Note to users with screen readers: Please deactivate our accessibility plugin f…"
type textarea "<p>LEAD Lab ( Fall 2024-) </p><p>Research Assistant </p><p>Examine how environm…"
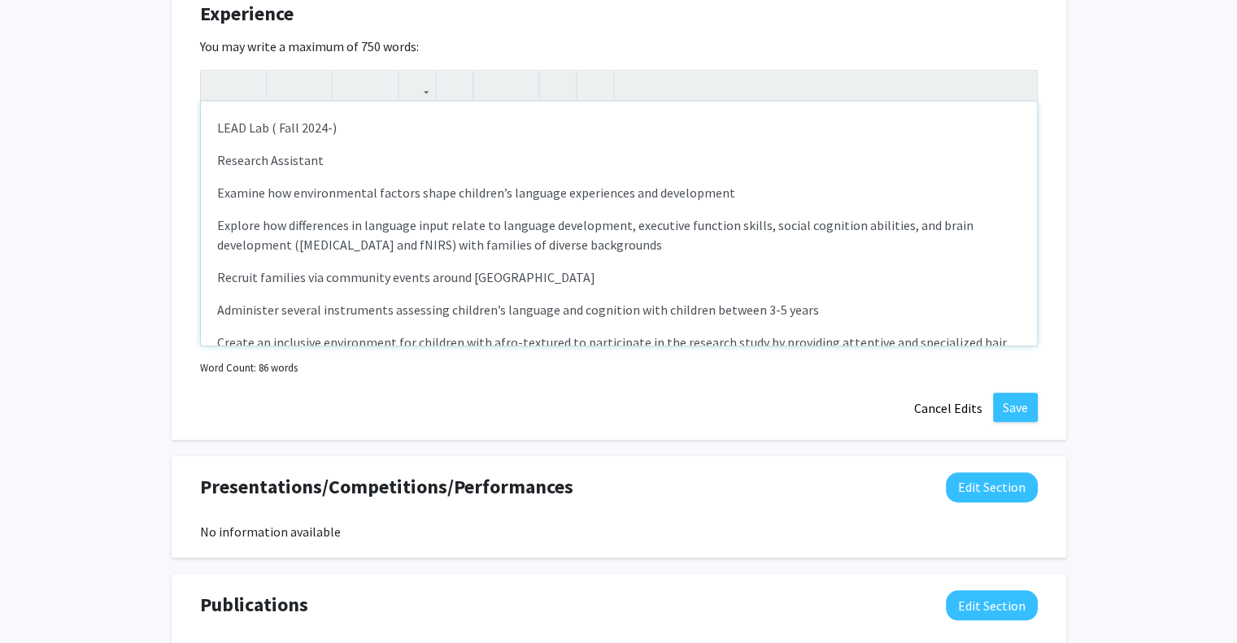
scroll to position [20, 0]
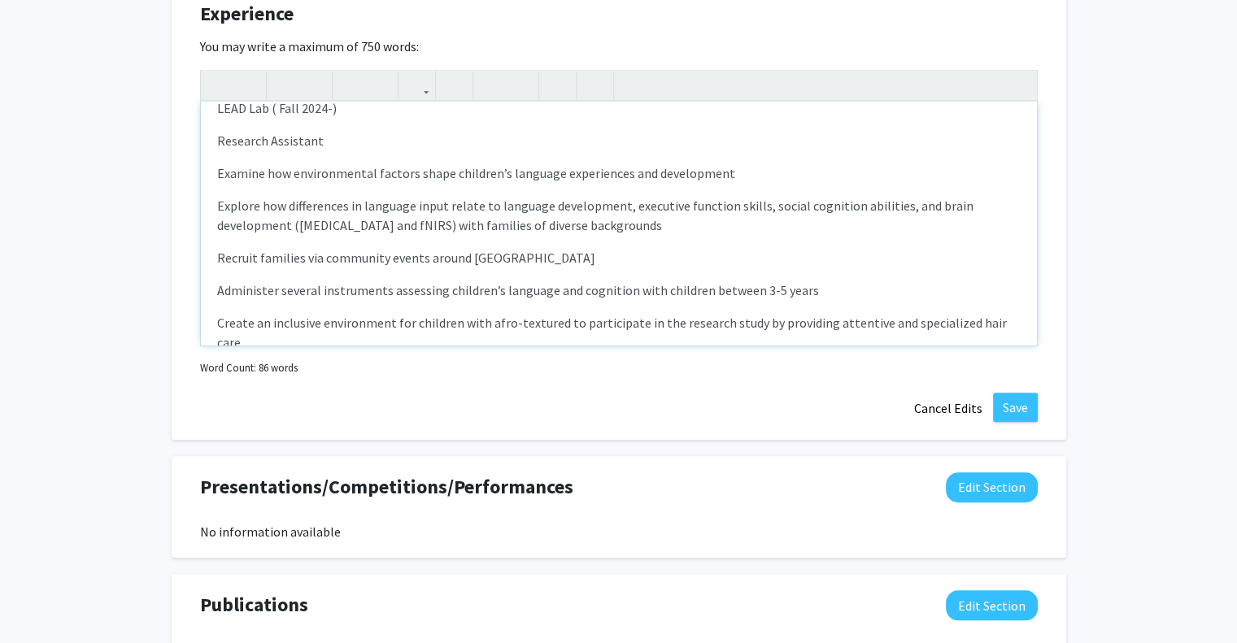
click at [215, 141] on div "LEAD Lab ( Fall 2024-) Research Assistant  Examine how environmental factors …" at bounding box center [619, 224] width 836 height 244
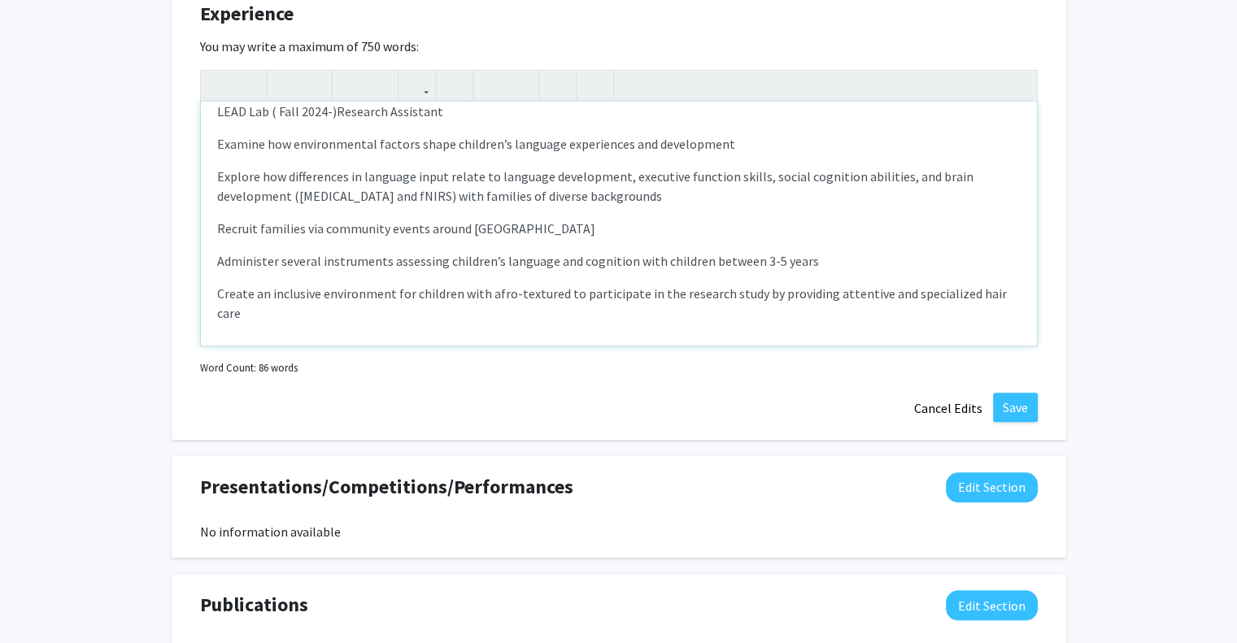
click at [348, 198] on p "Explore how differences in language input relate to language development, execu…" at bounding box center [618, 186] width 803 height 39
type textarea "<p>LEAD Lab ( Fall 2024-)<span style="font-size: 1rem;">Research Assistant</spa…"
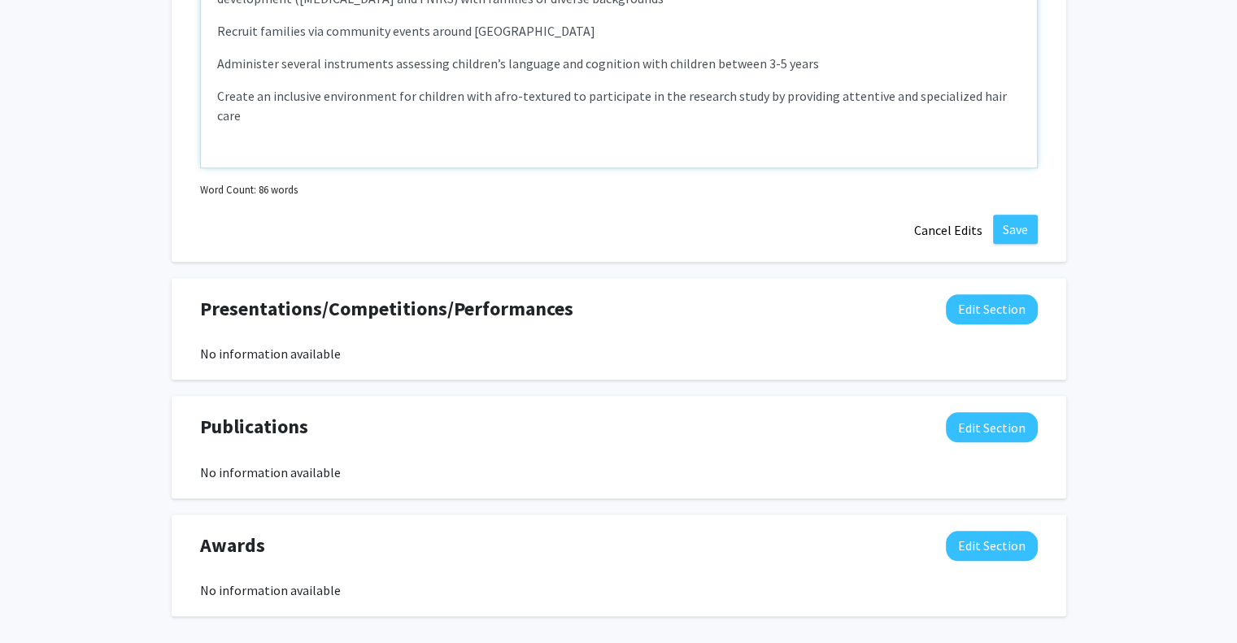
scroll to position [1323, 0]
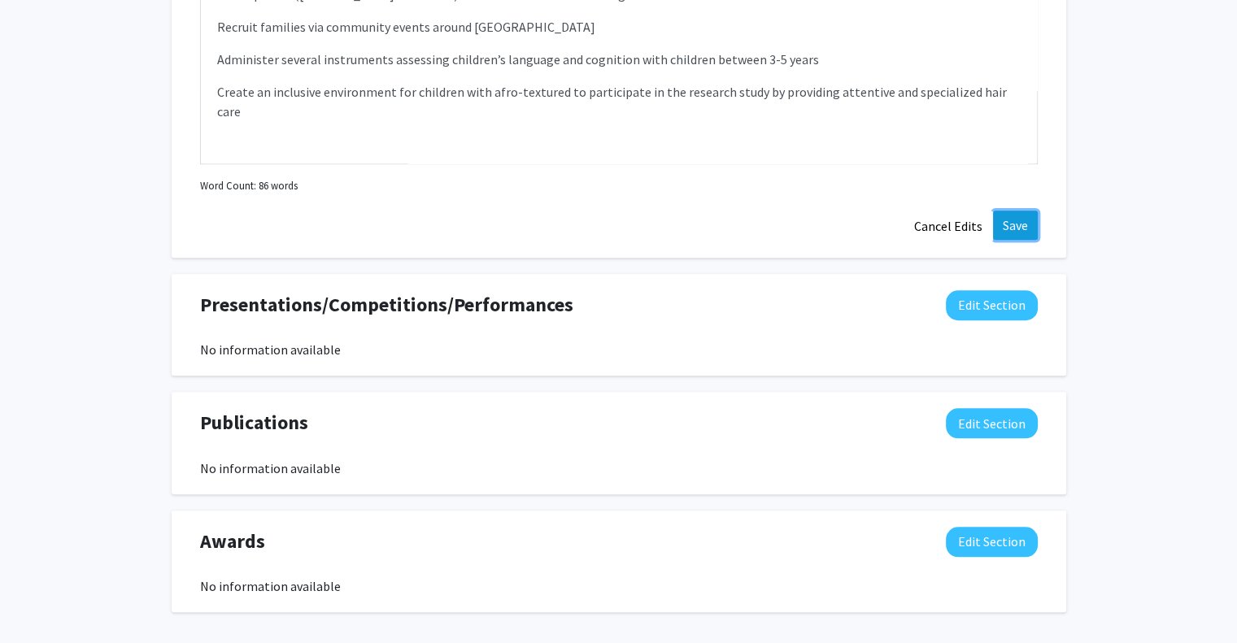
click at [1014, 228] on button "Save" at bounding box center [1015, 225] width 45 height 29
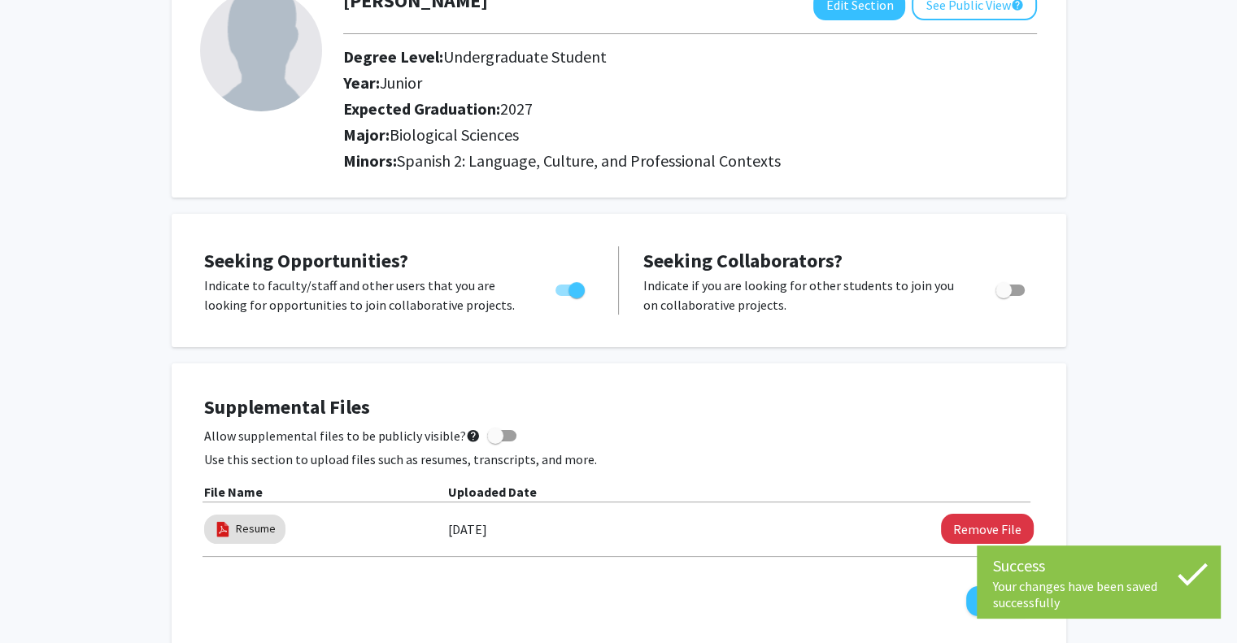
scroll to position [0, 0]
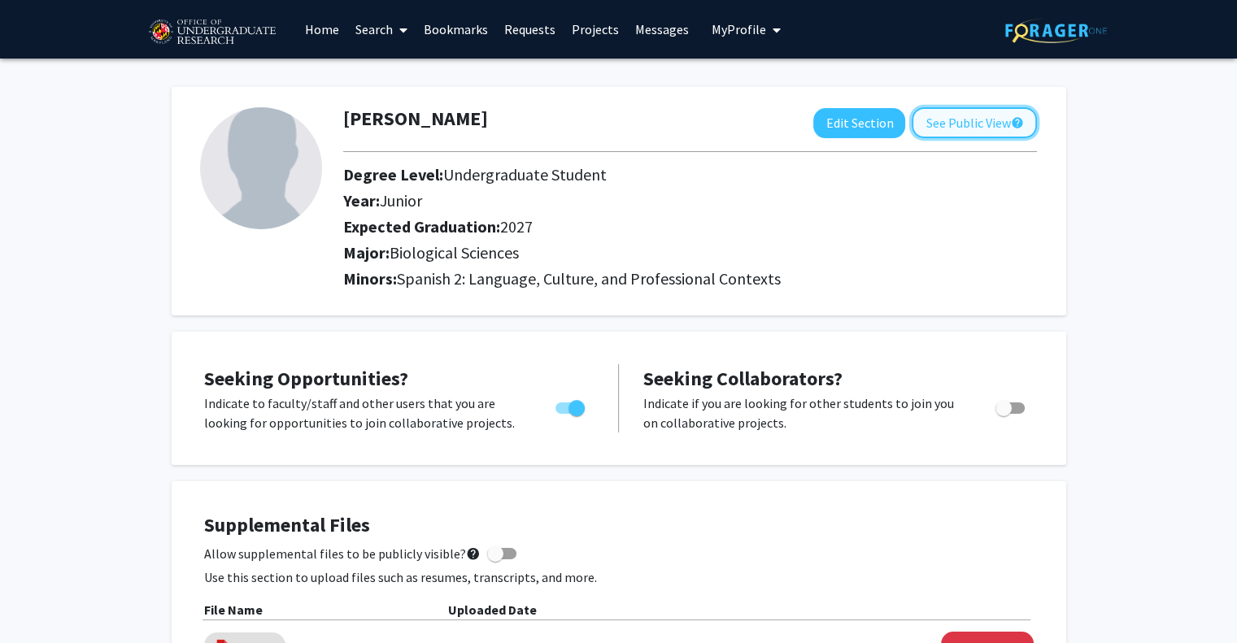
click at [958, 122] on button "See Public View help" at bounding box center [974, 122] width 125 height 31
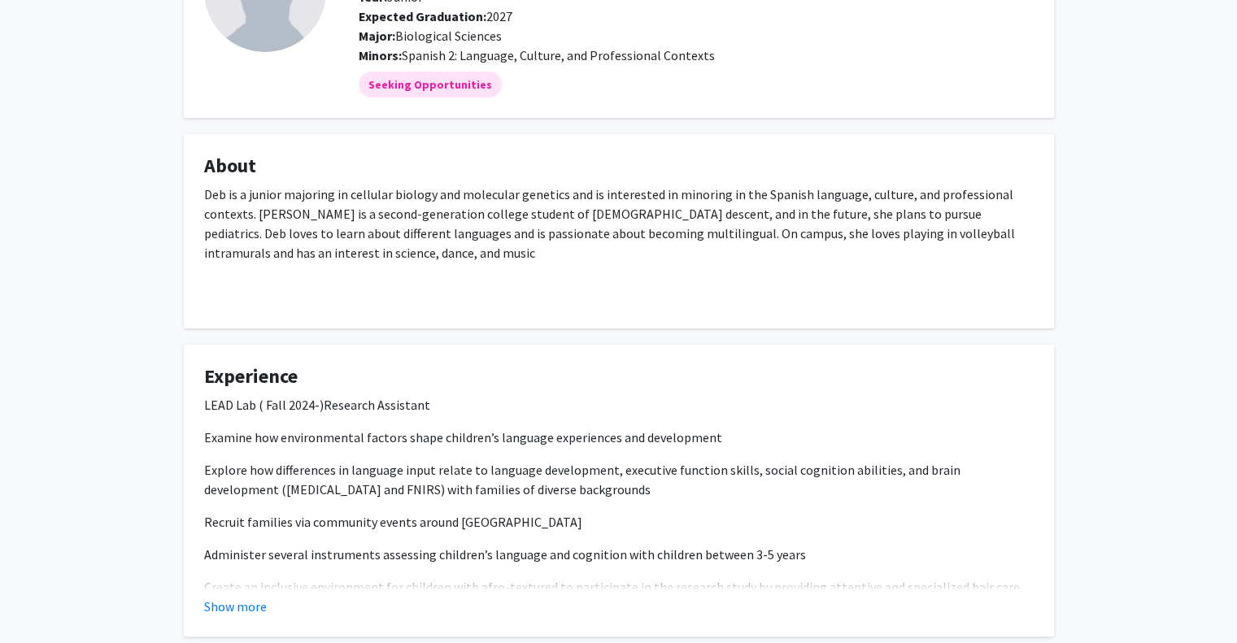
scroll to position [255, 0]
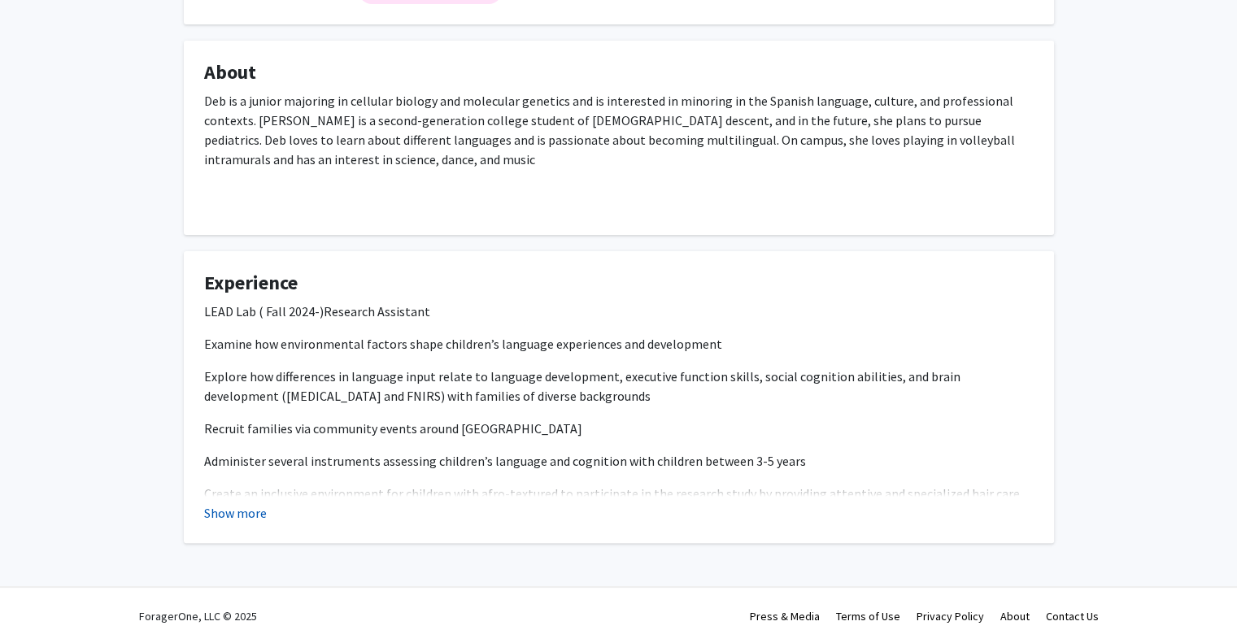
click at [242, 509] on button "Show more" at bounding box center [235, 513] width 63 height 20
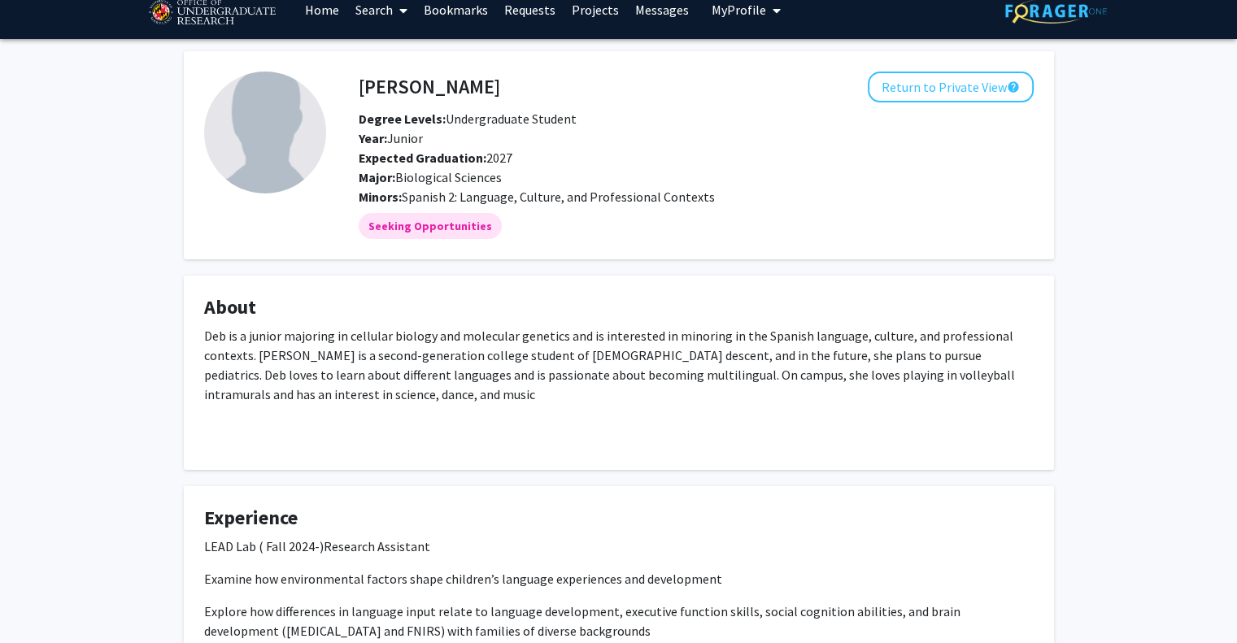
scroll to position [0, 0]
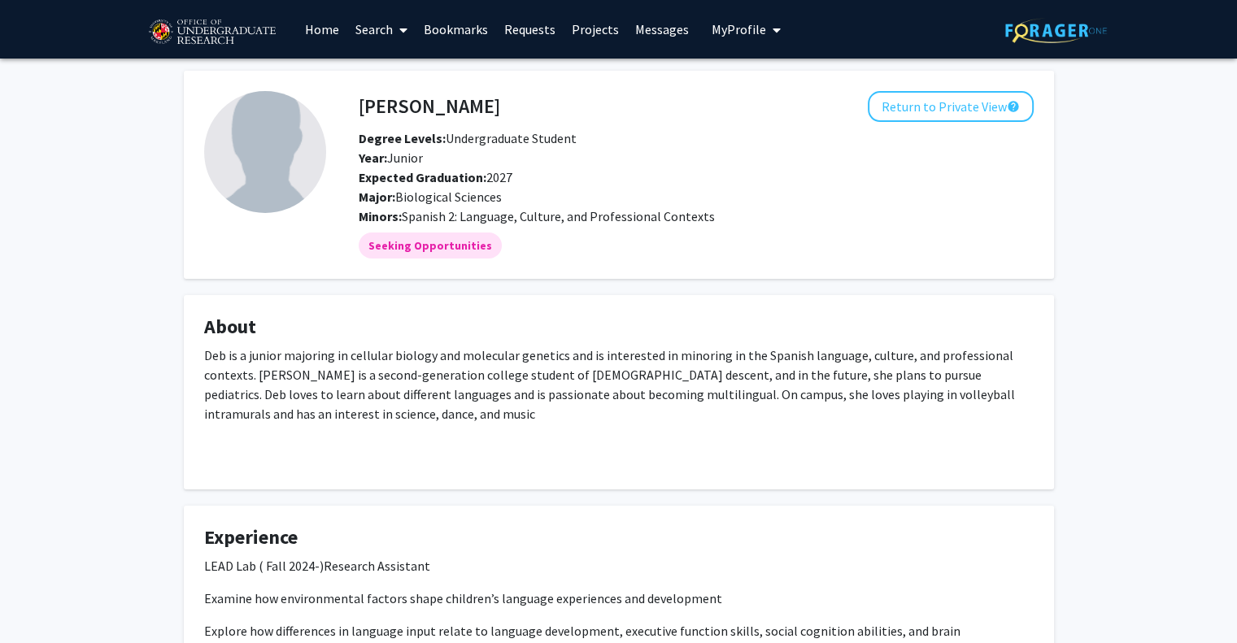
click at [390, 25] on link "Search" at bounding box center [381, 29] width 68 height 57
click at [435, 67] on span "Faculty/Staff" at bounding box center [407, 75] width 120 height 33
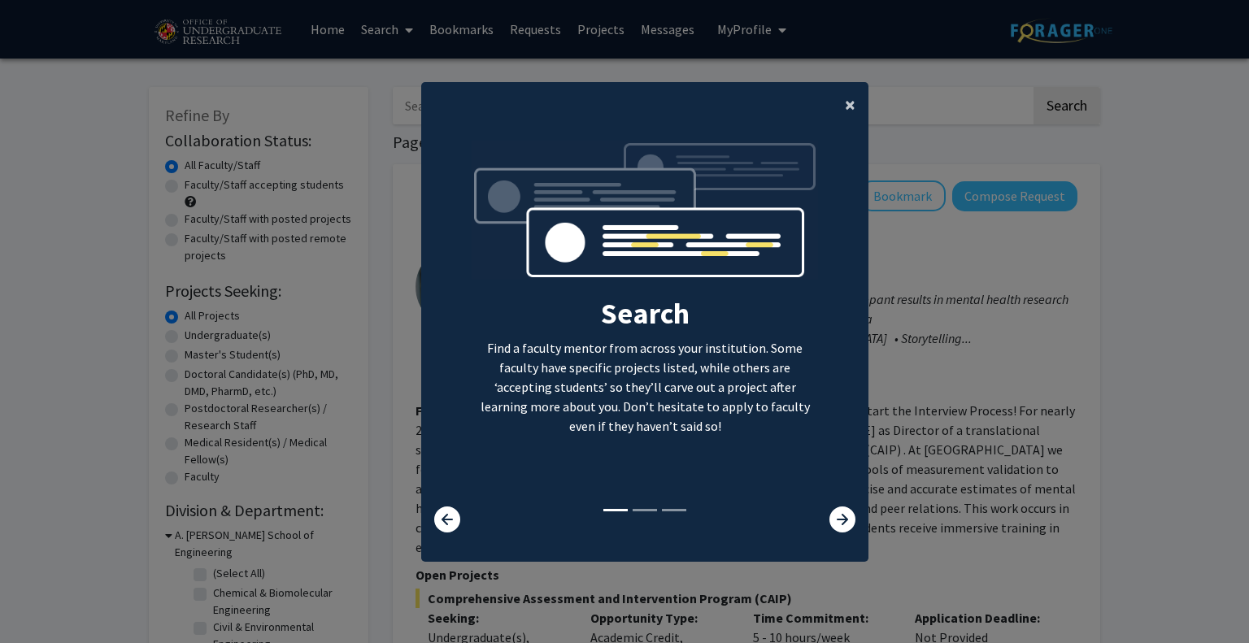
click at [845, 106] on span "×" at bounding box center [850, 104] width 11 height 25
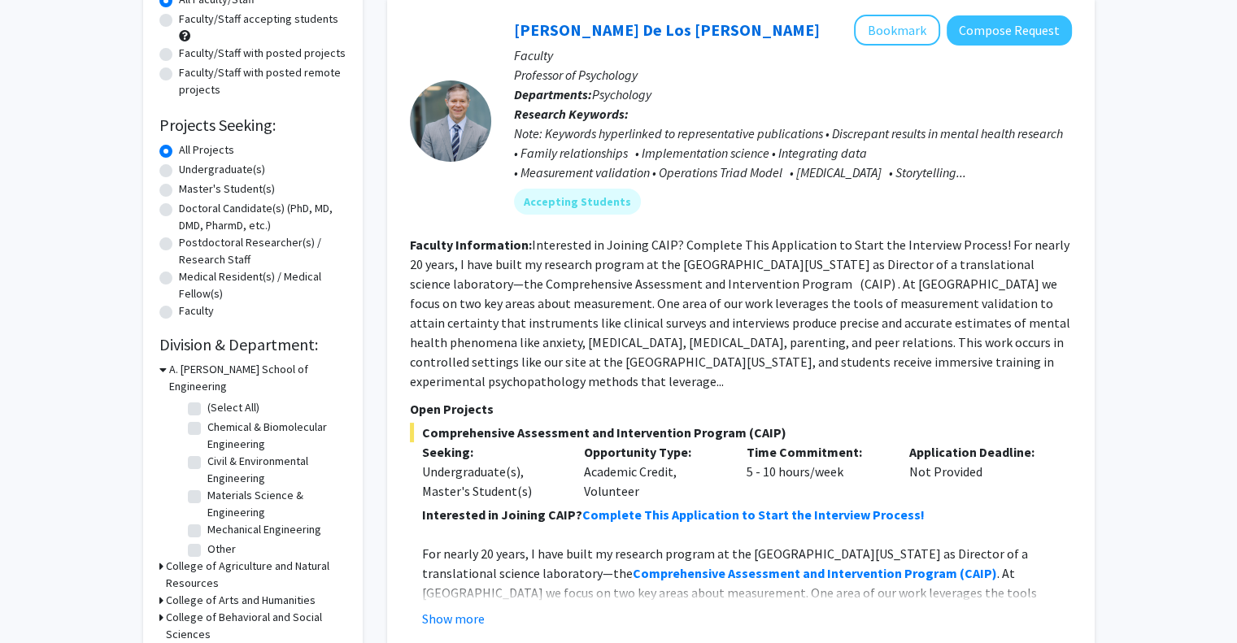
scroll to position [168, 0]
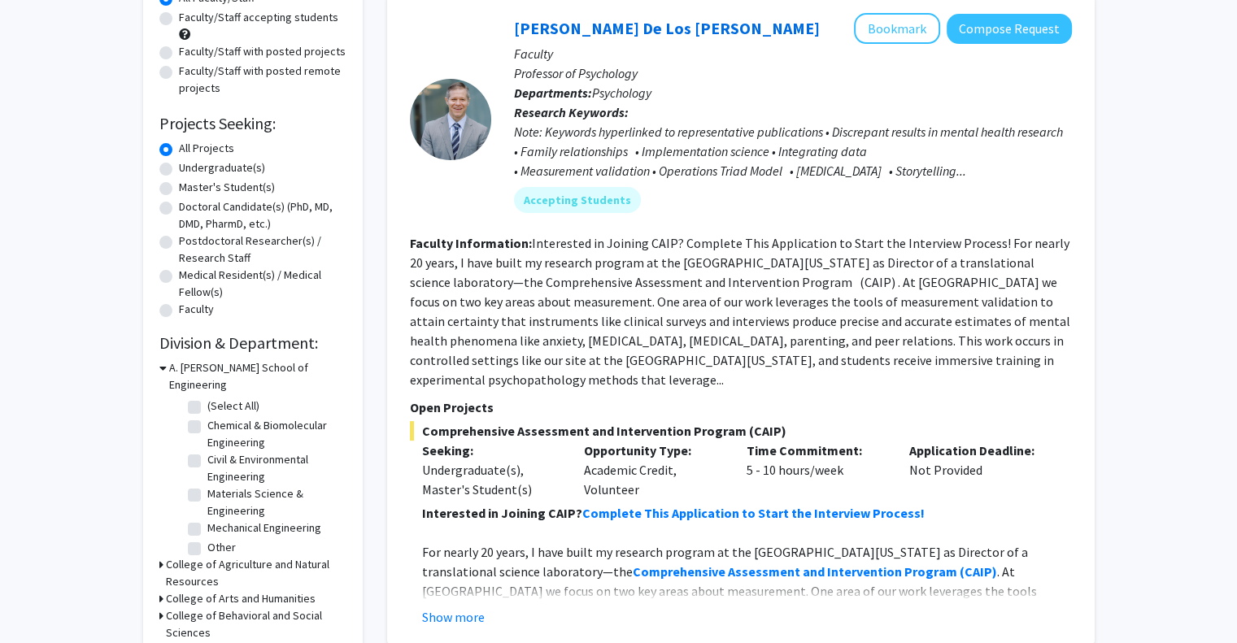
click at [179, 172] on label "Undergraduate(s)" at bounding box center [222, 167] width 86 height 17
click at [179, 170] on input "Undergraduate(s)" at bounding box center [184, 164] width 11 height 11
radio input "true"
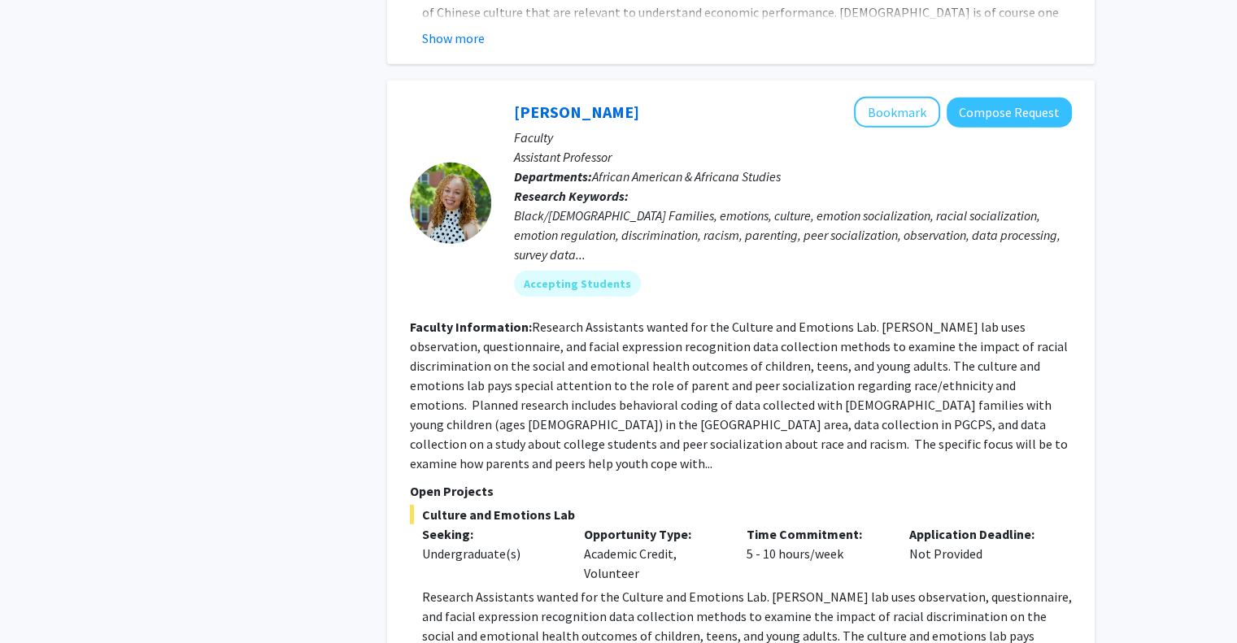
scroll to position [4401, 0]
